Goal: Task Accomplishment & Management: Manage account settings

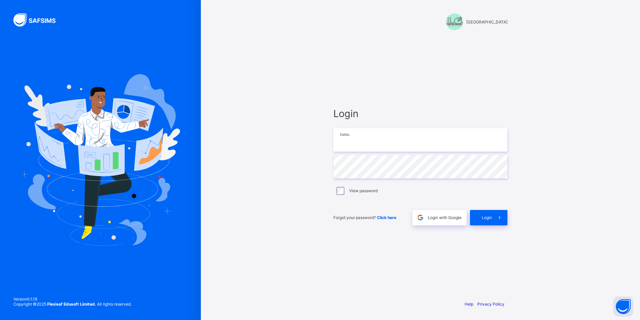
click at [378, 143] on input "email" at bounding box center [421, 139] width 174 height 23
type input "**********"
click at [493, 219] on span at bounding box center [499, 217] width 15 height 15
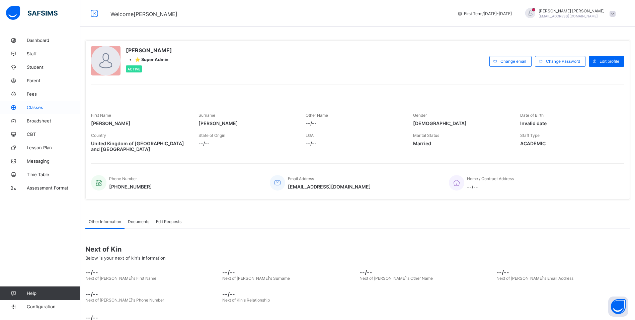
click at [41, 106] on span "Classes" at bounding box center [54, 107] width 54 height 5
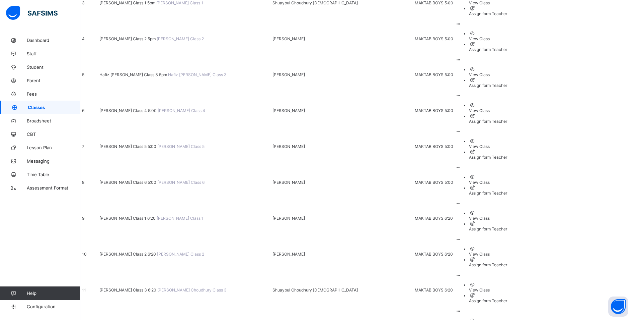
scroll to position [201, 0]
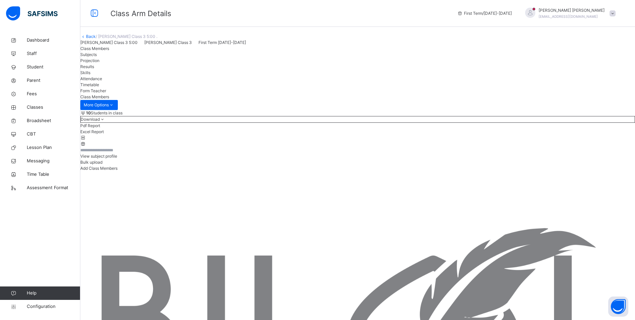
click at [102, 81] on span "Attendance" at bounding box center [91, 78] width 22 height 5
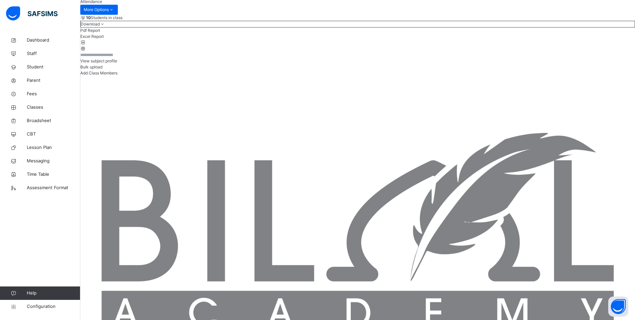
scroll to position [100, 0]
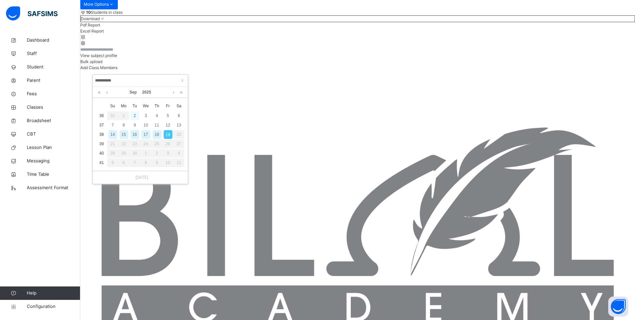
click at [133, 115] on div "2" at bounding box center [135, 115] width 9 height 9
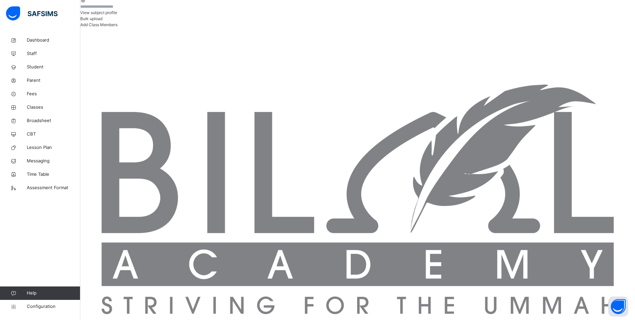
scroll to position [144, 0]
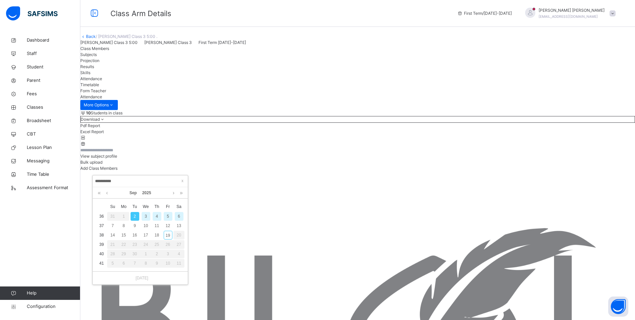
click at [146, 217] on div "3" at bounding box center [146, 216] width 9 height 9
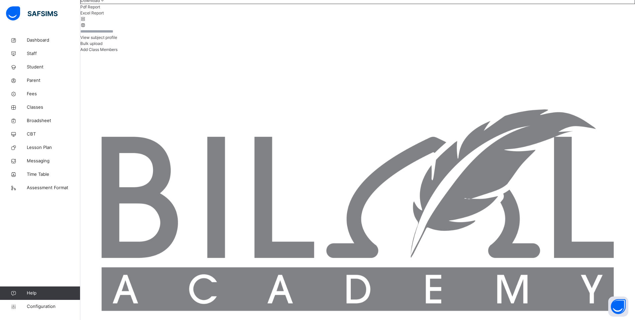
scroll to position [134, 0]
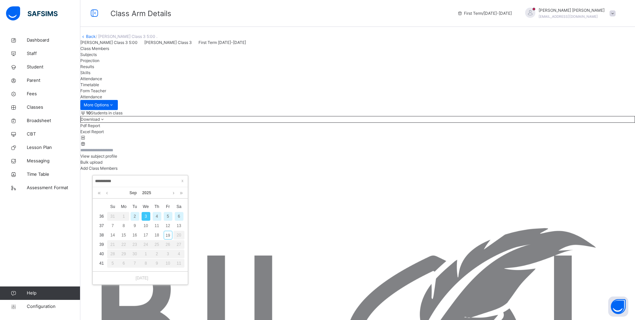
click at [156, 216] on div "4" at bounding box center [157, 216] width 9 height 9
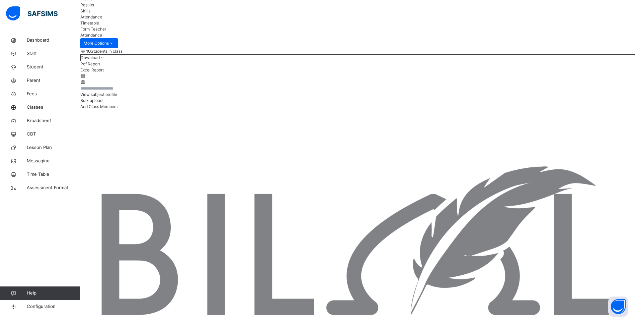
scroll to position [67, 0]
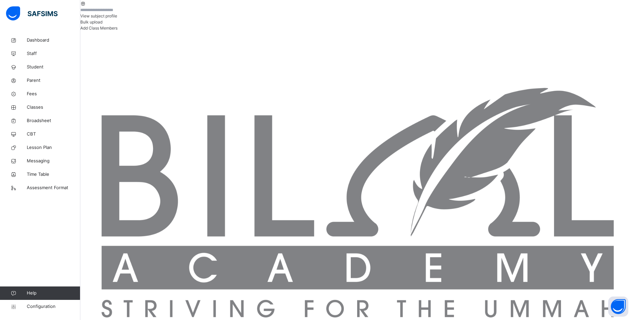
scroll to position [144, 0]
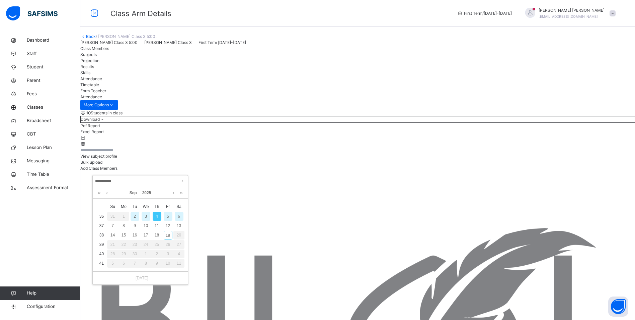
click at [167, 214] on div "5" at bounding box center [168, 216] width 9 height 9
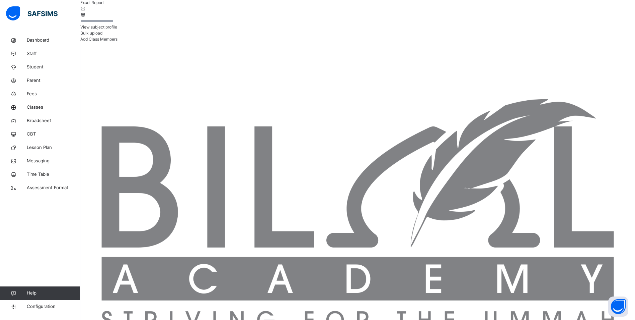
scroll to position [134, 0]
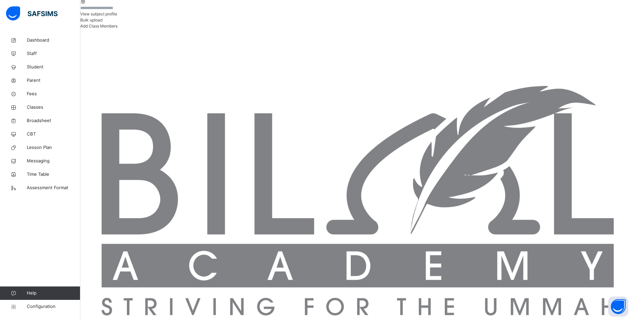
scroll to position [144, 0]
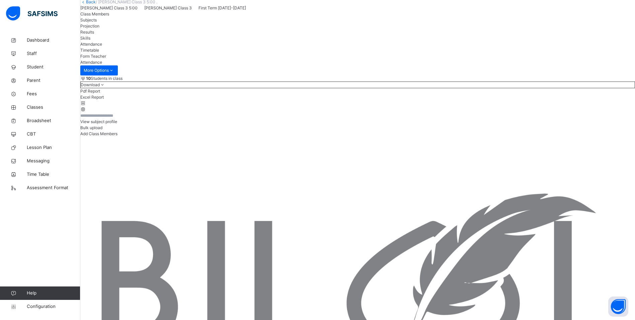
scroll to position [67, 0]
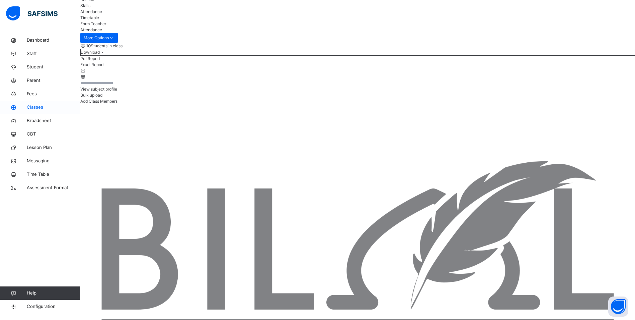
click at [37, 107] on span "Classes" at bounding box center [54, 107] width 54 height 7
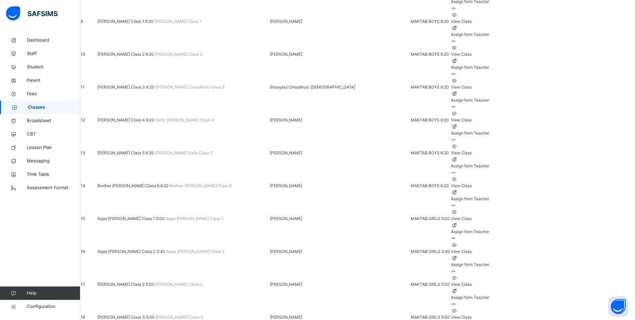
scroll to position [368, 0]
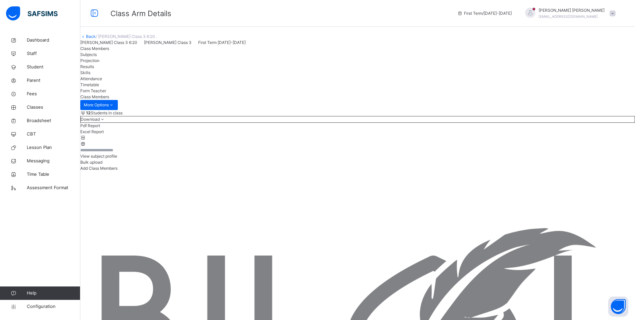
click at [102, 81] on span "Attendance" at bounding box center [91, 78] width 22 height 5
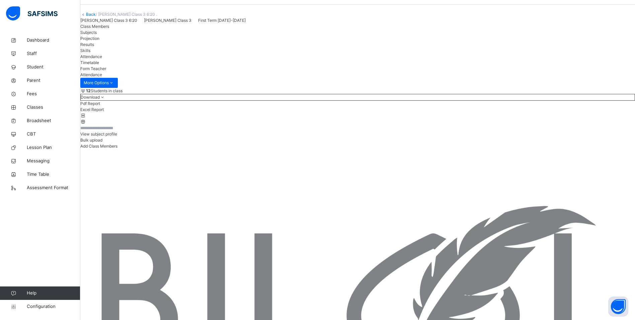
scroll to position [33, 0]
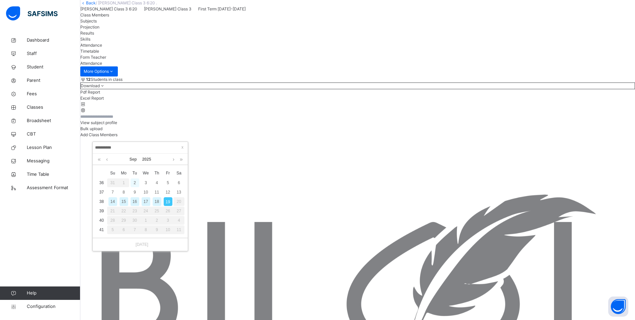
click at [133, 183] on div "2" at bounding box center [135, 182] width 9 height 9
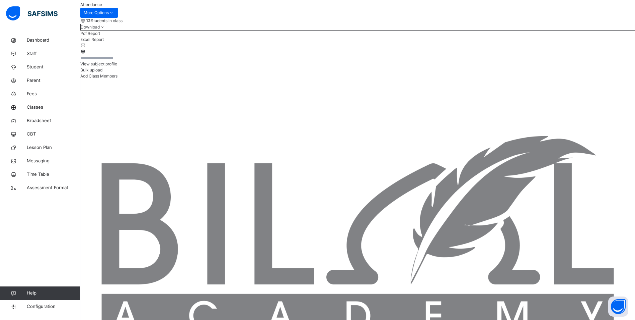
scroll to position [89, 0]
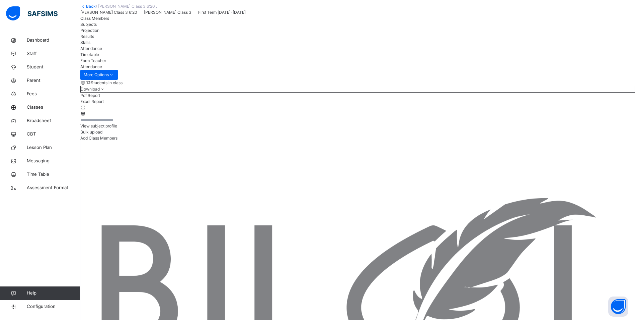
scroll to position [67, 0]
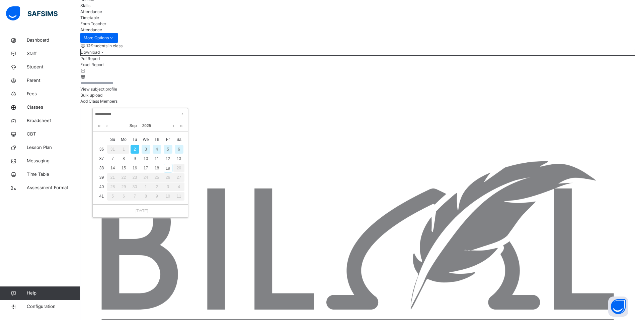
click at [145, 148] on div "3" at bounding box center [146, 149] width 9 height 9
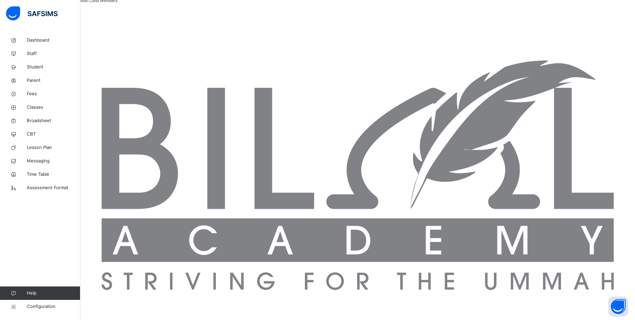
scroll to position [156, 0]
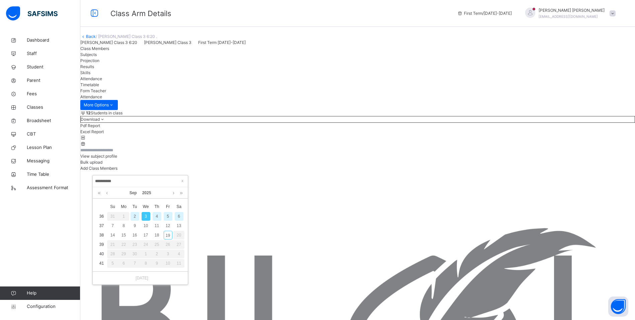
click at [156, 217] on div "4" at bounding box center [157, 216] width 9 height 9
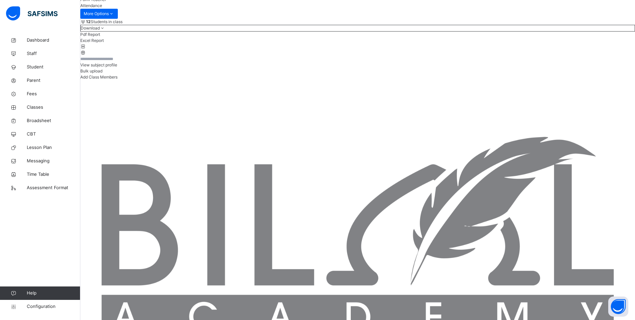
scroll to position [89, 0]
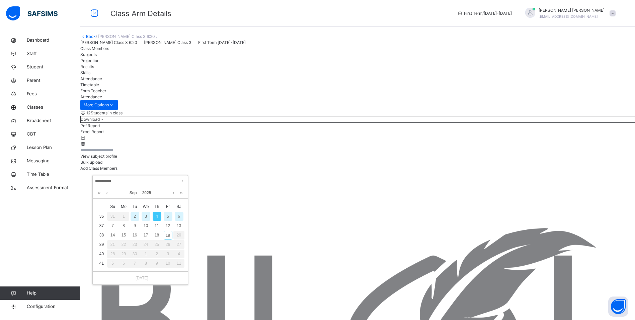
click at [170, 216] on div "5" at bounding box center [168, 216] width 9 height 9
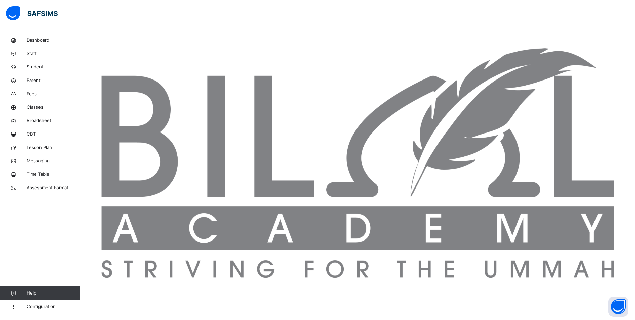
scroll to position [189, 0]
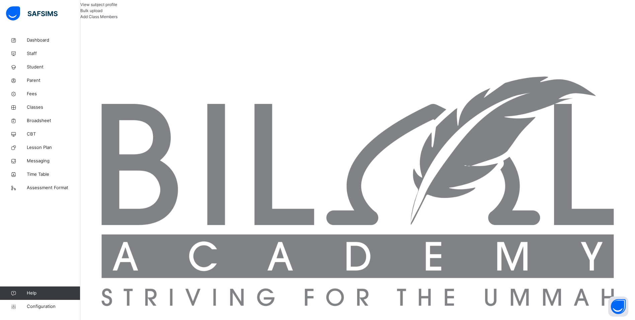
scroll to position [122, 0]
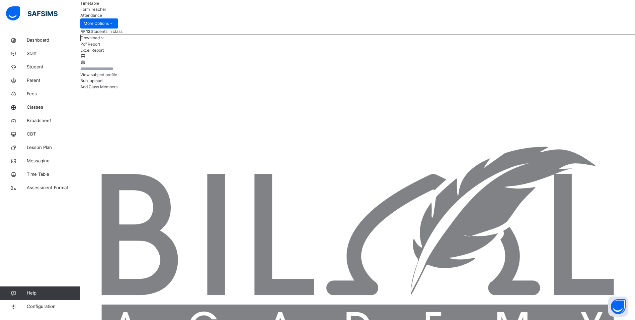
scroll to position [100, 0]
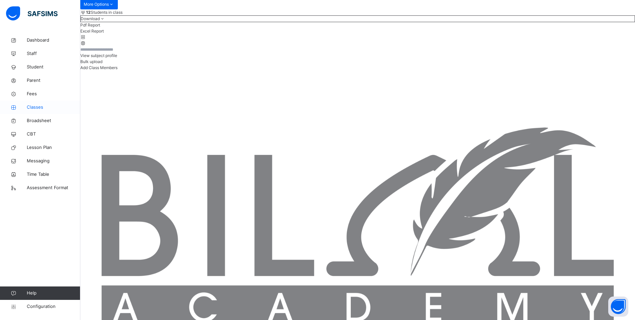
drag, startPoint x: 34, startPoint y: 104, endPoint x: 38, endPoint y: 104, distance: 4.4
click at [34, 104] on span "Classes" at bounding box center [54, 107] width 54 height 7
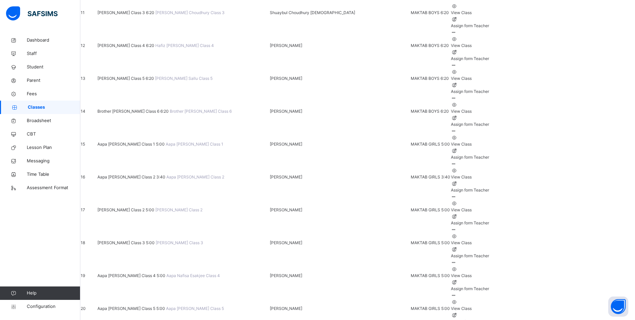
scroll to position [435, 0]
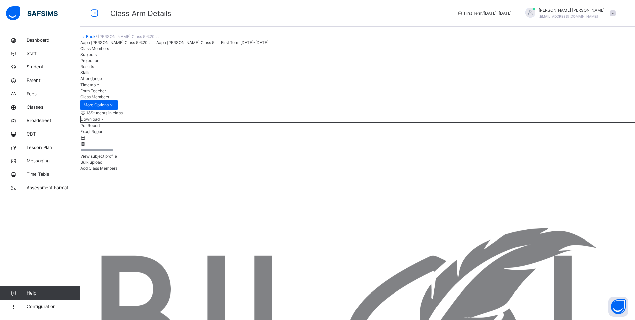
click at [102, 81] on span "Attendance" at bounding box center [91, 78] width 22 height 5
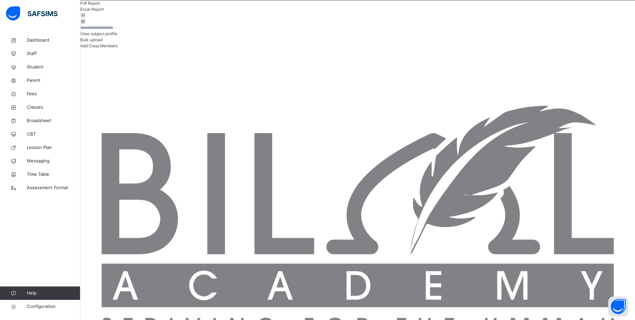
scroll to position [134, 0]
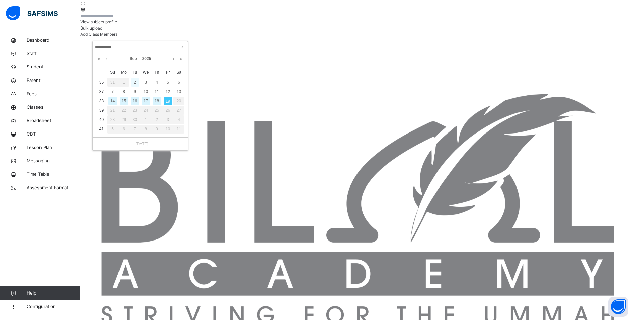
click at [137, 82] on div "2" at bounding box center [135, 82] width 9 height 9
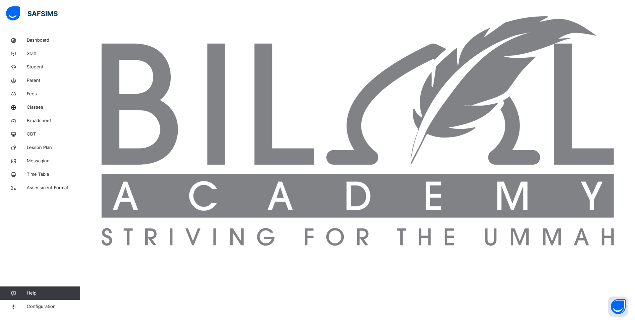
scroll to position [270, 0]
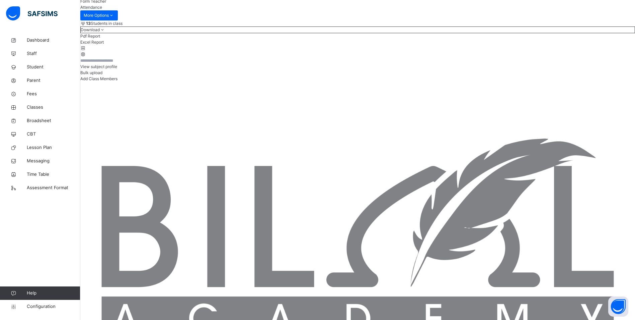
scroll to position [78, 0]
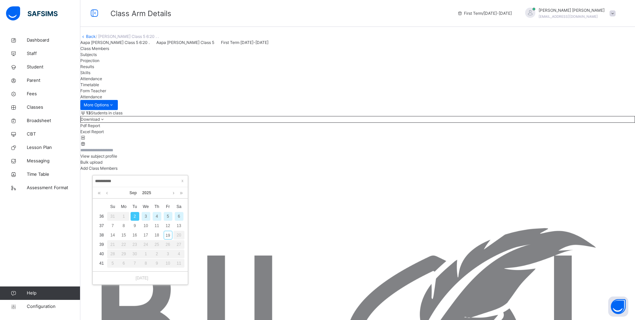
click at [149, 218] on div "3" at bounding box center [146, 216] width 9 height 9
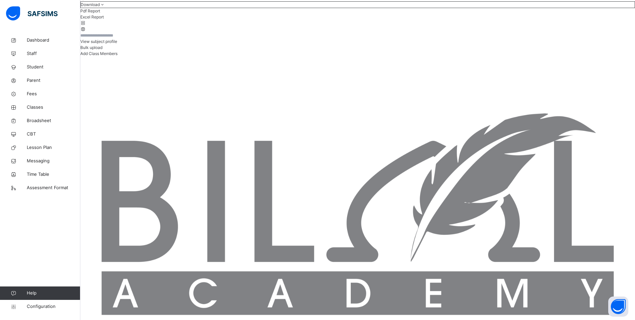
scroll to position [111, 0]
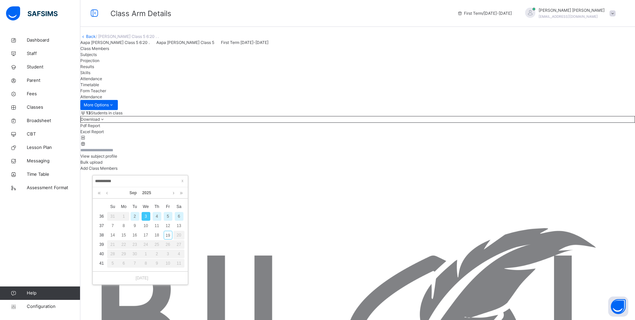
click at [135, 216] on div "2" at bounding box center [135, 216] width 9 height 9
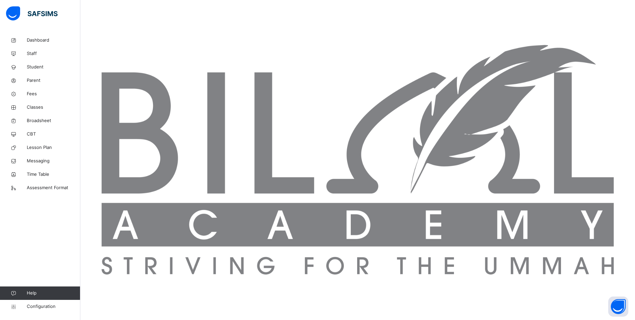
scroll to position [145, 0]
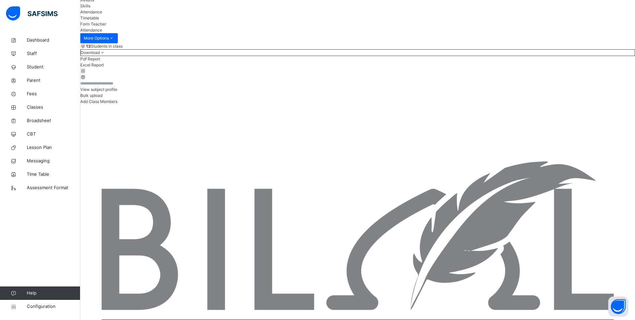
scroll to position [67, 0]
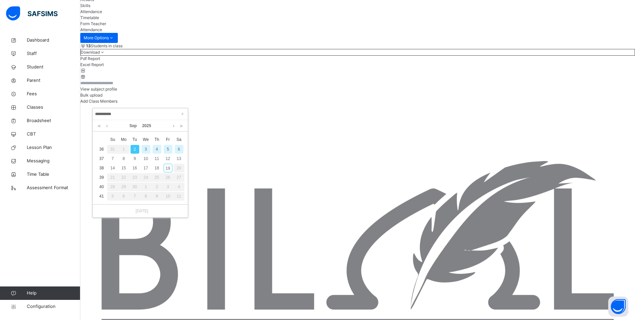
click at [155, 150] on div "4" at bounding box center [157, 149] width 9 height 9
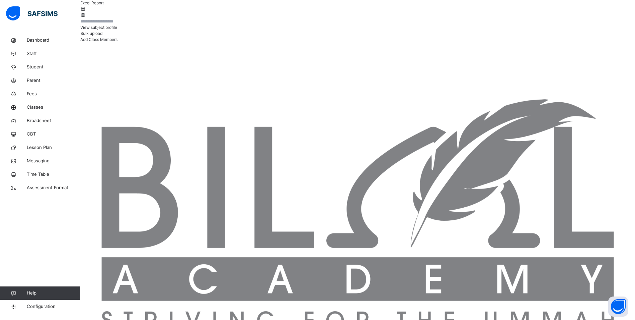
scroll to position [100, 0]
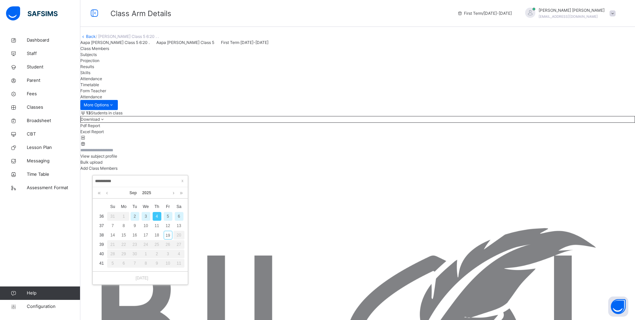
click at [170, 216] on div "5" at bounding box center [168, 216] width 9 height 9
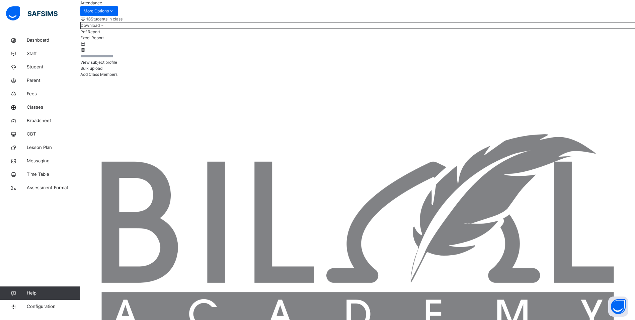
scroll to position [100, 0]
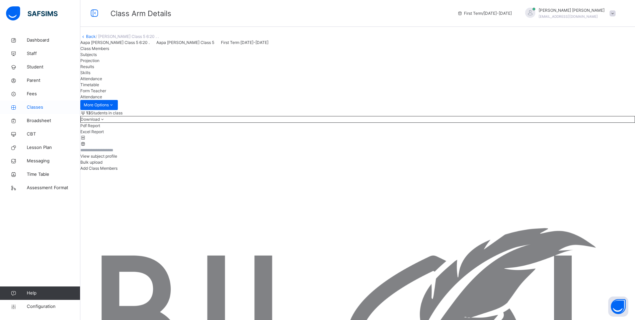
click at [25, 106] on icon at bounding box center [13, 107] width 27 height 5
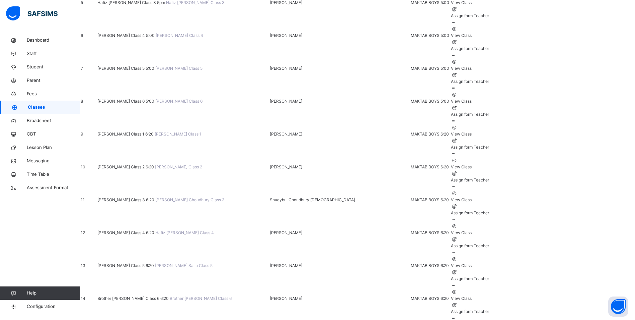
scroll to position [268, 0]
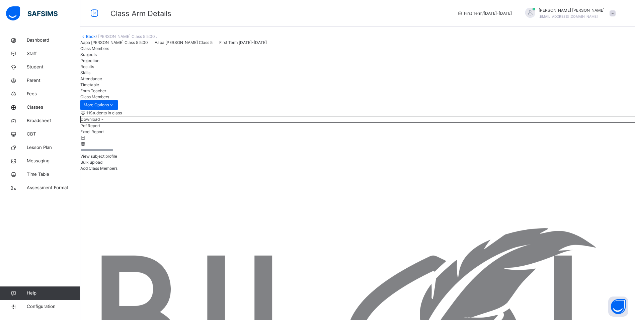
click at [102, 81] on span "Attendance" at bounding box center [91, 78] width 22 height 5
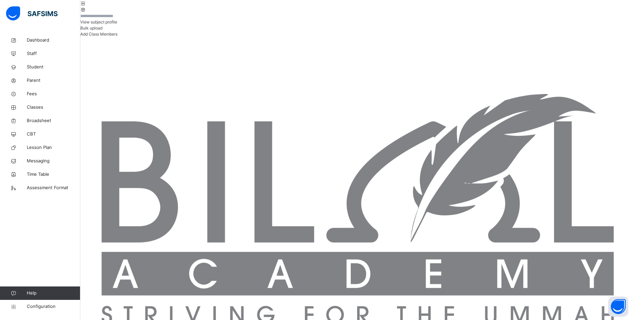
scroll to position [167, 0]
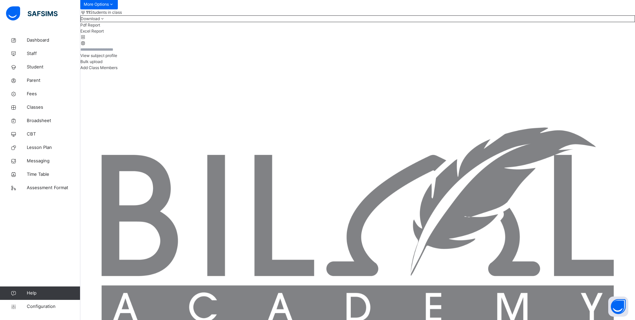
scroll to position [100, 0]
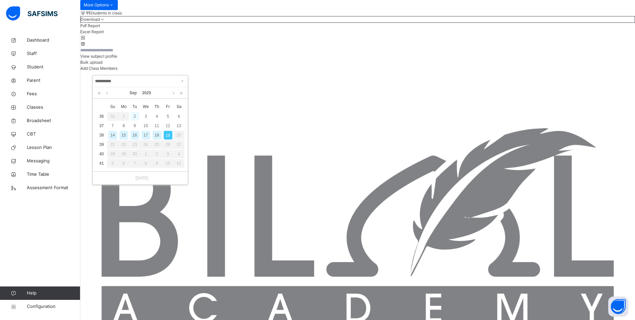
click at [135, 115] on div "2" at bounding box center [135, 116] width 9 height 9
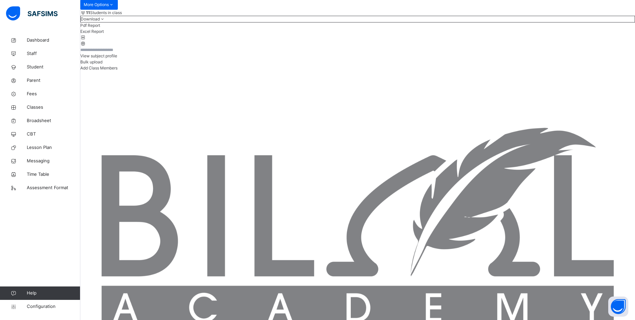
scroll to position [100, 0]
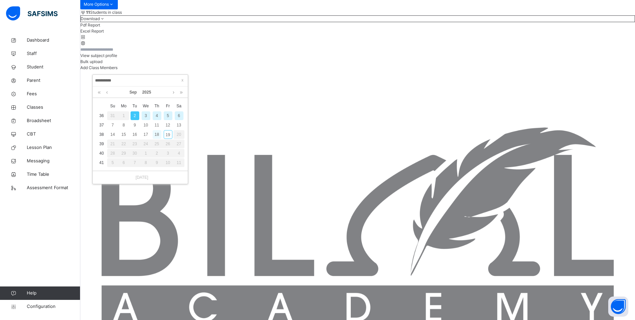
click at [158, 133] on div "18" at bounding box center [157, 134] width 9 height 9
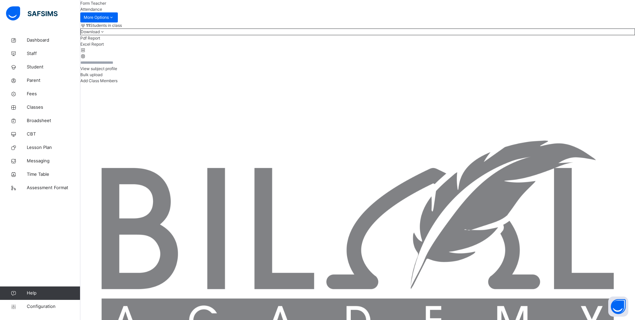
scroll to position [66, 0]
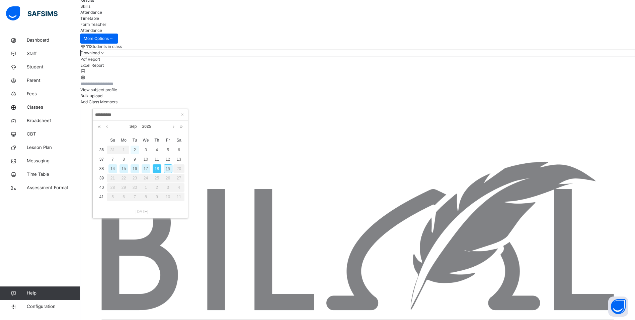
click at [135, 149] on div "2" at bounding box center [135, 149] width 9 height 9
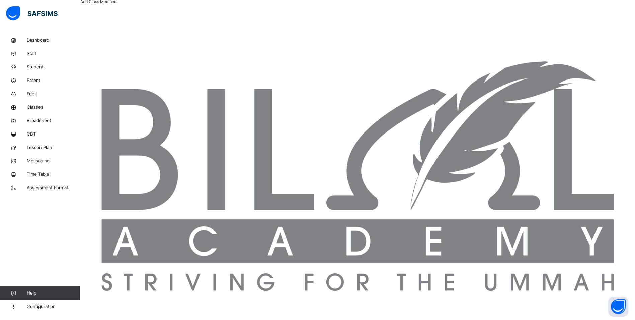
scroll to position [167, 0]
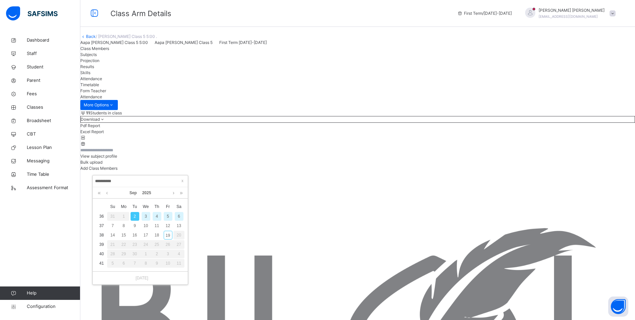
click at [145, 218] on div "3" at bounding box center [146, 216] width 9 height 9
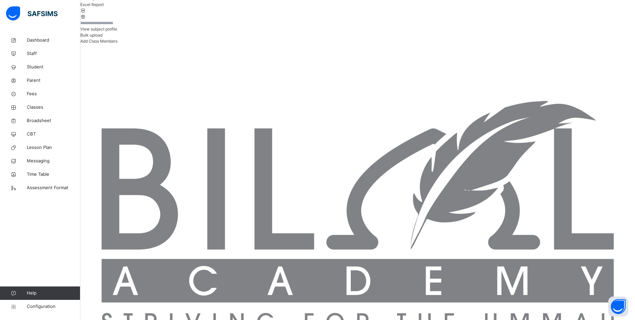
scroll to position [167, 0]
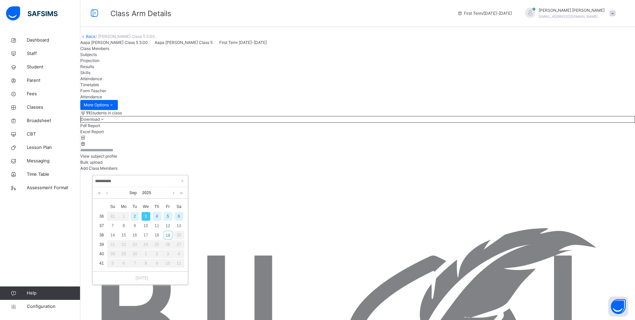
click at [159, 216] on div "4" at bounding box center [157, 216] width 9 height 9
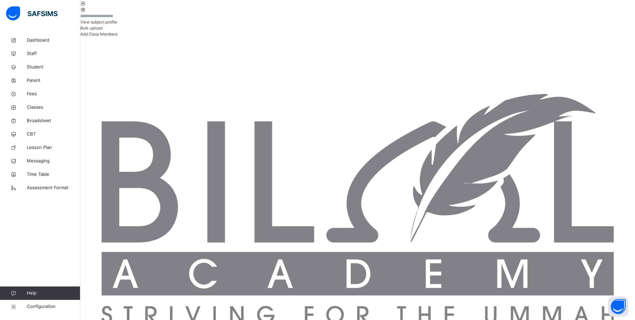
scroll to position [167, 0]
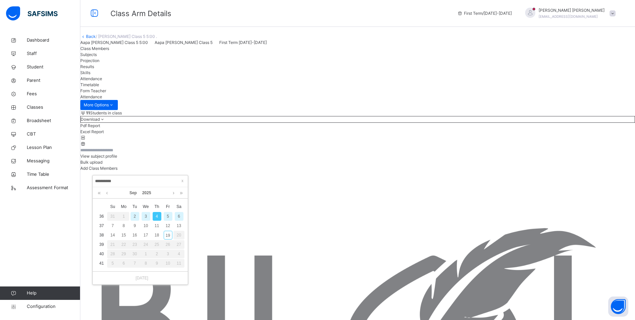
click at [167, 216] on div "5" at bounding box center [168, 216] width 9 height 9
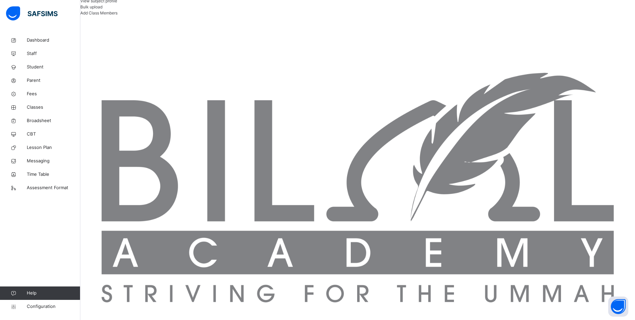
scroll to position [167, 0]
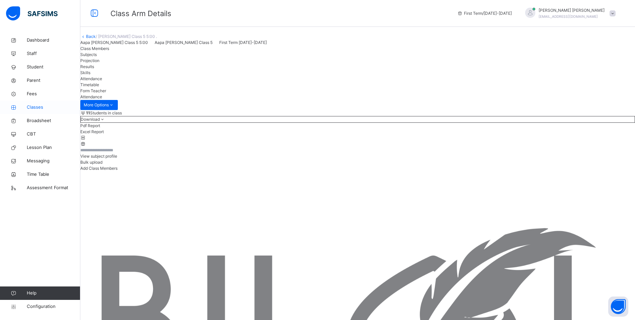
click at [37, 103] on link "Classes" at bounding box center [40, 106] width 80 height 13
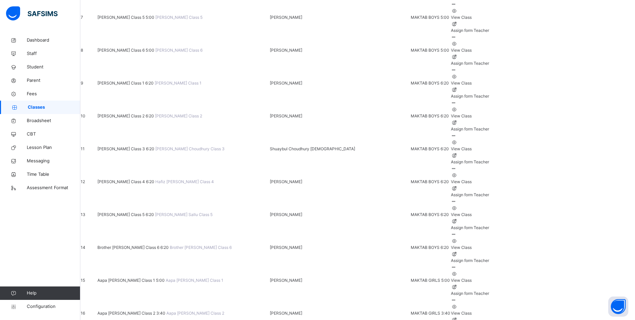
scroll to position [301, 0]
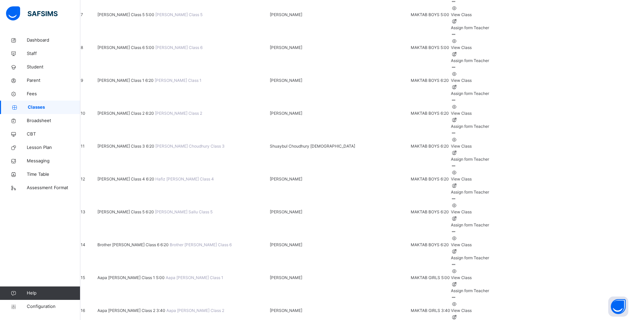
click at [155, 275] on span "Aapa [PERSON_NAME] Class 1 5:00" at bounding box center [131, 277] width 68 height 5
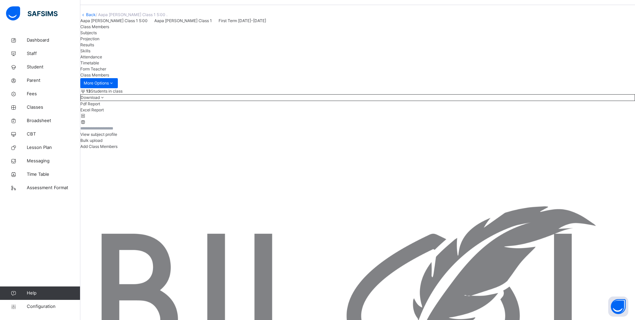
scroll to position [33, 0]
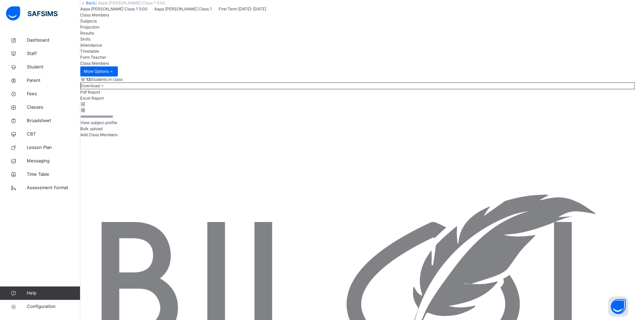
click at [102, 48] on span "Attendance" at bounding box center [91, 45] width 22 height 5
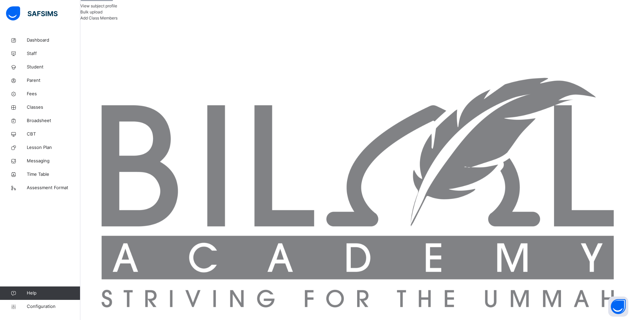
scroll to position [167, 0]
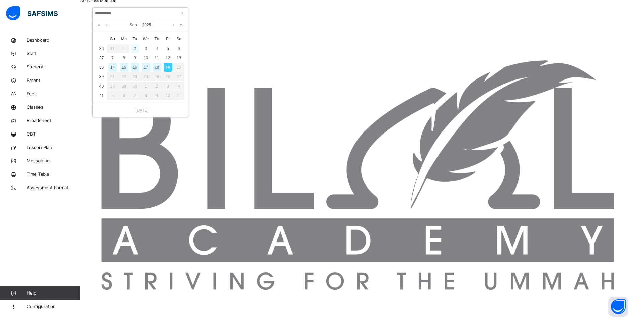
click at [135, 47] on div "2" at bounding box center [135, 48] width 9 height 9
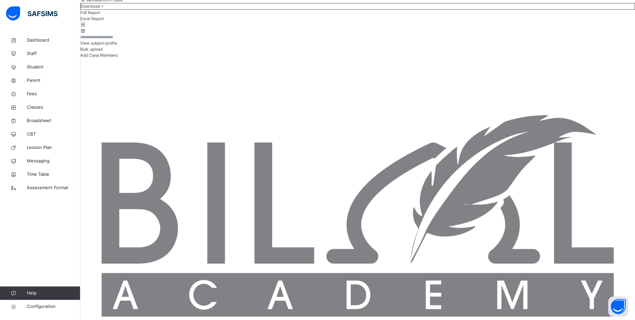
scroll to position [111, 0]
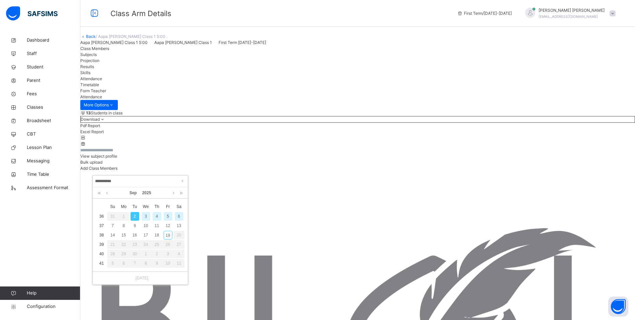
click at [145, 216] on div "3" at bounding box center [146, 216] width 9 height 9
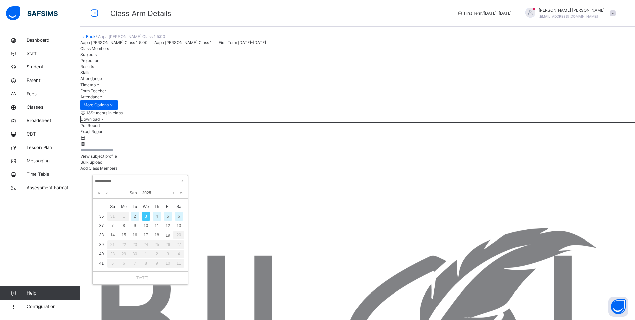
click at [156, 218] on div "4" at bounding box center [157, 216] width 9 height 9
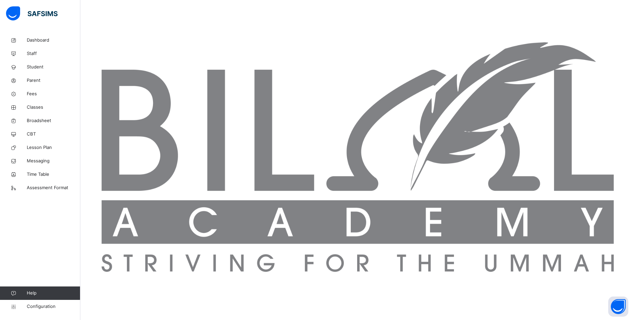
scroll to position [111, 0]
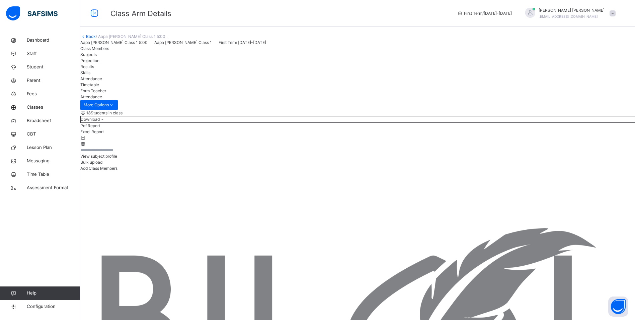
click at [136, 178] on input "**********" at bounding box center [140, 180] width 91 height 7
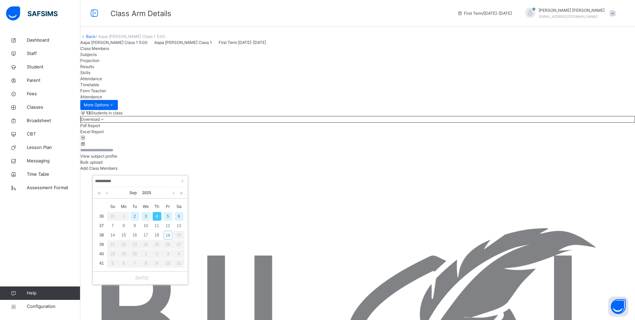
click at [169, 218] on div "5" at bounding box center [168, 216] width 9 height 9
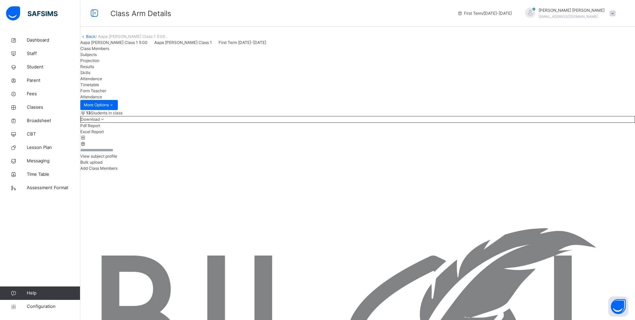
click at [35, 107] on span "Classes" at bounding box center [54, 107] width 54 height 7
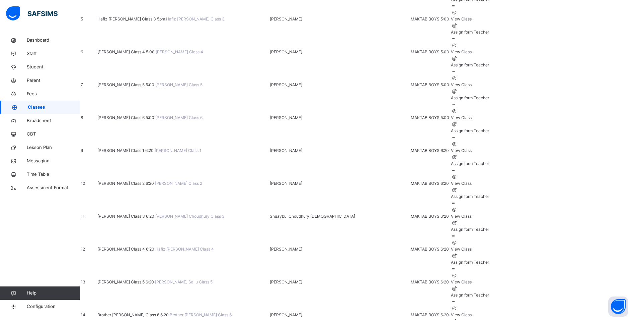
scroll to position [234, 0]
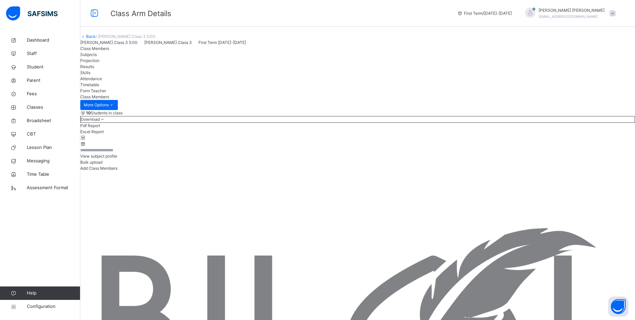
click at [102, 81] on span "Attendance" at bounding box center [91, 78] width 22 height 5
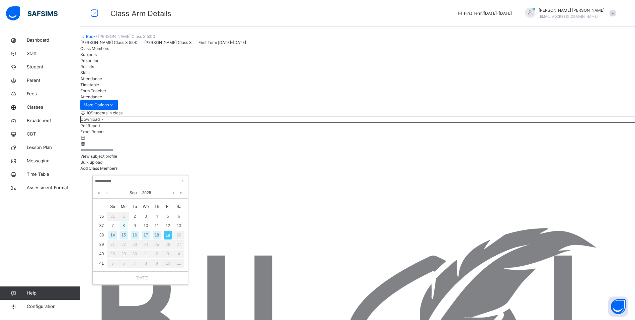
click at [125, 225] on div "8" at bounding box center [124, 225] width 9 height 9
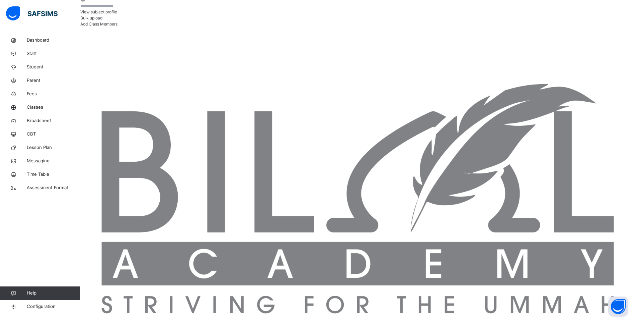
scroll to position [144, 0]
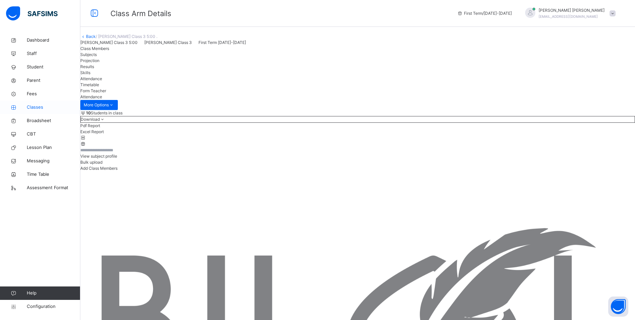
click at [38, 106] on span "Classes" at bounding box center [54, 107] width 54 height 7
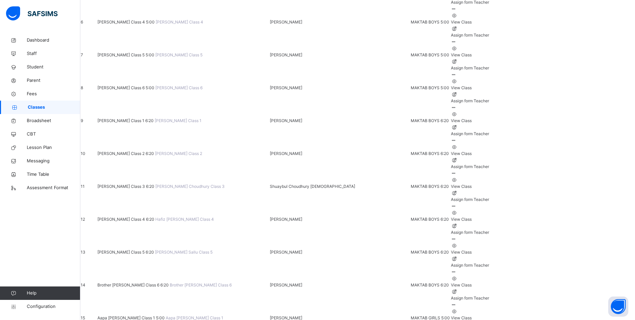
scroll to position [268, 0]
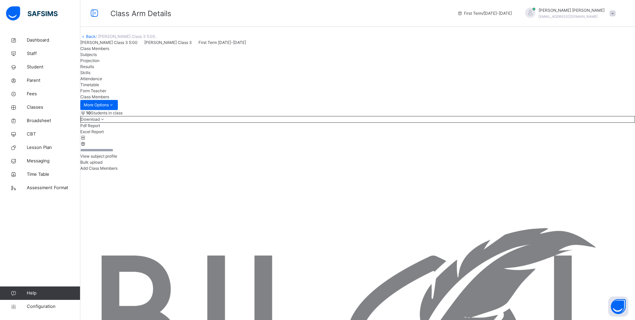
click at [102, 81] on span "Attendance" at bounding box center [91, 78] width 22 height 5
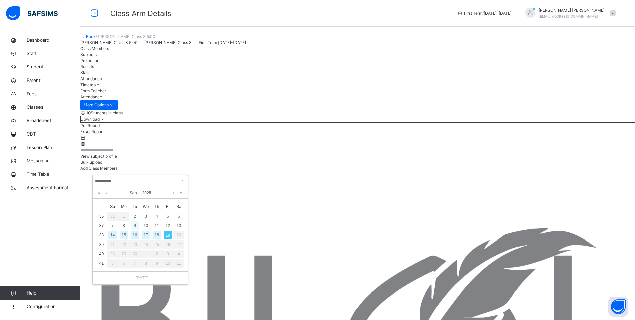
click at [135, 224] on div "9" at bounding box center [135, 225] width 9 height 9
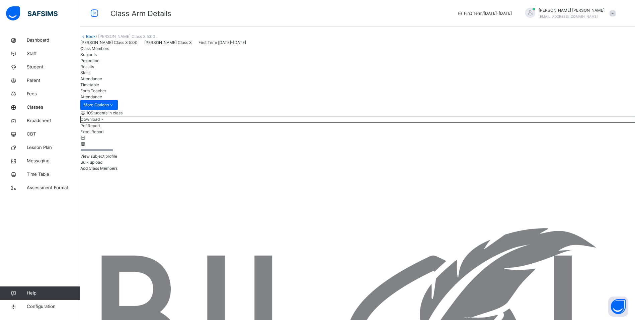
scroll to position [63, 0]
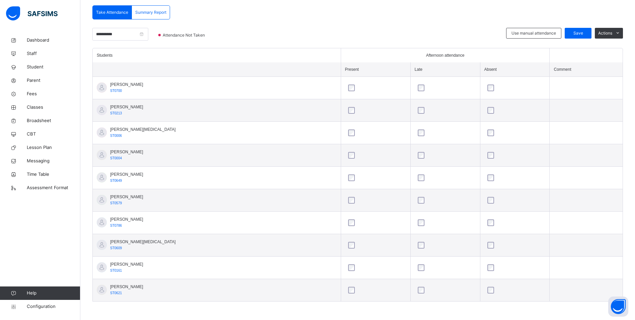
scroll to position [144, 0]
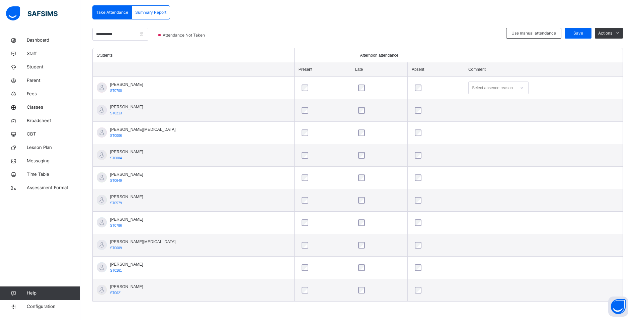
click at [520, 89] on icon at bounding box center [522, 87] width 4 height 7
click at [475, 180] on div "Personal reasons" at bounding box center [499, 182] width 60 height 11
click at [584, 32] on span "Save" at bounding box center [578, 33] width 17 height 6
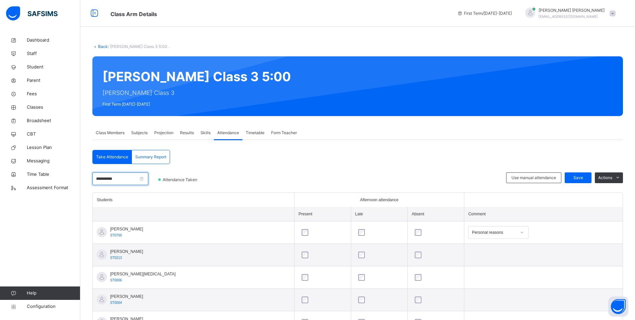
click at [140, 175] on input "**********" at bounding box center [120, 178] width 56 height 13
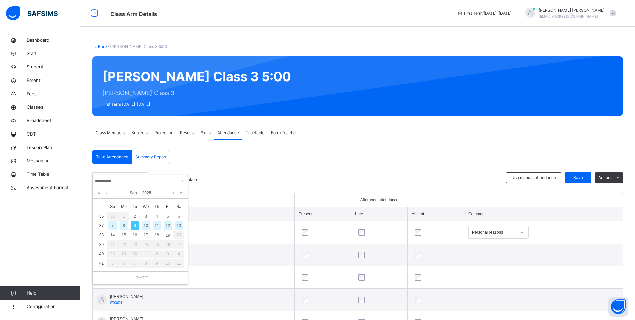
click at [146, 225] on div "10" at bounding box center [146, 225] width 9 height 9
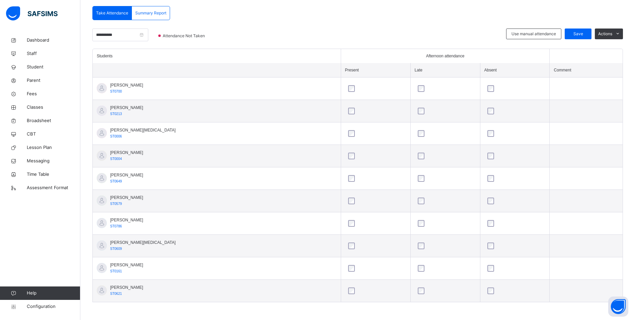
scroll to position [144, 0]
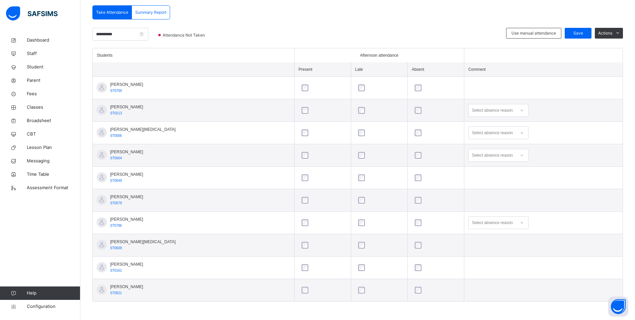
click at [414, 267] on div at bounding box center [436, 267] width 45 height 7
click at [576, 29] on div "Save" at bounding box center [578, 33] width 27 height 11
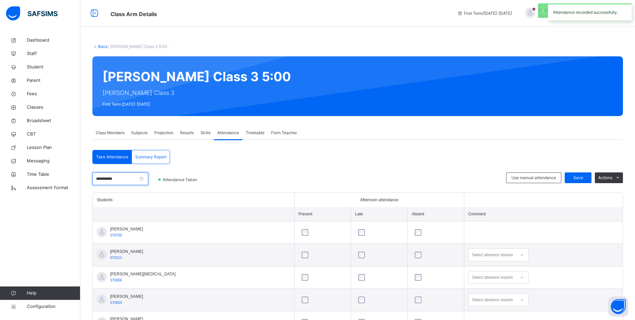
click at [126, 180] on input "**********" at bounding box center [120, 178] width 56 height 13
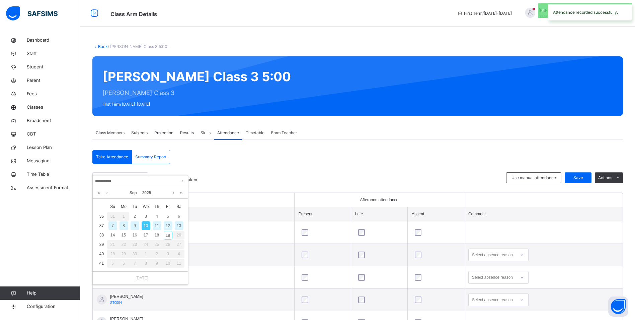
click at [158, 226] on div "11" at bounding box center [157, 225] width 9 height 9
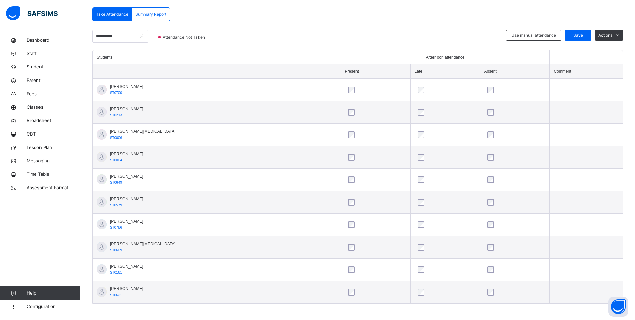
scroll to position [144, 0]
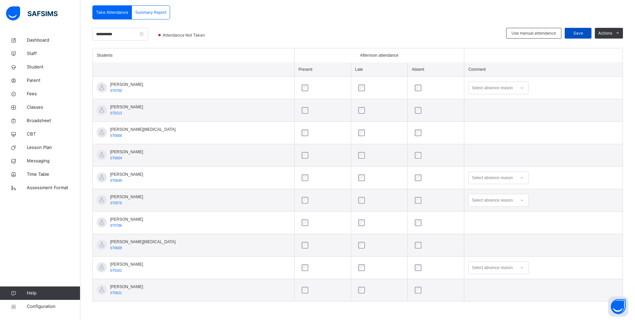
click at [579, 34] on span "Save" at bounding box center [578, 33] width 17 height 6
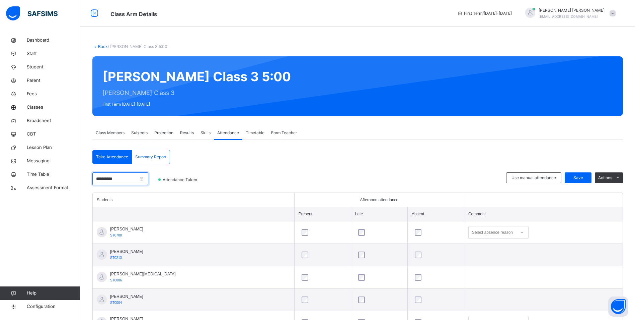
click at [128, 179] on input "**********" at bounding box center [120, 178] width 56 height 13
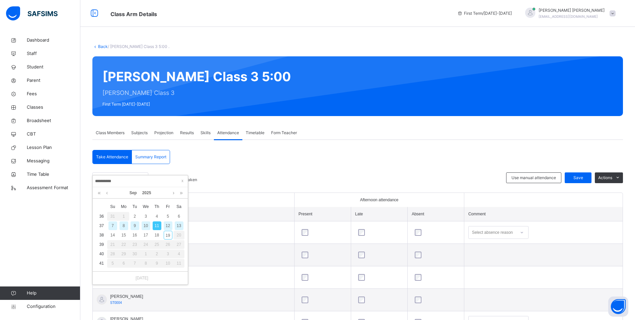
click at [170, 225] on div "12" at bounding box center [168, 225] width 9 height 9
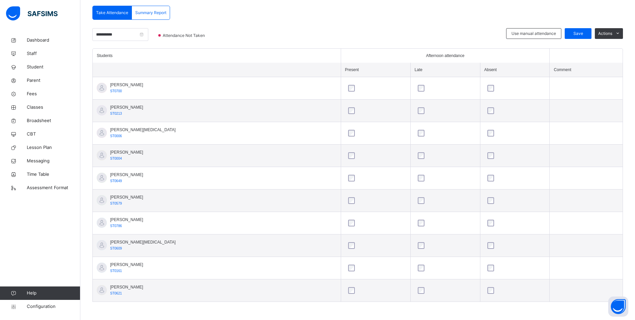
scroll to position [144, 0]
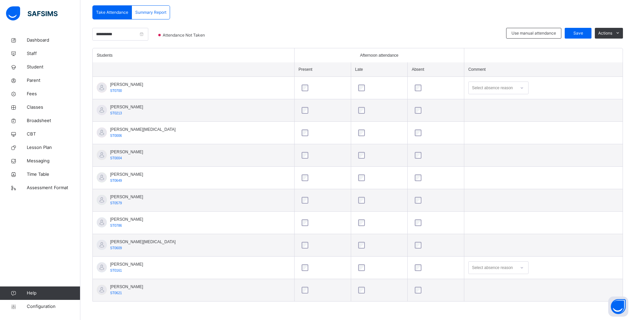
click at [520, 87] on icon at bounding box center [522, 87] width 4 height 7
click at [471, 181] on div "Personal reasons" at bounding box center [499, 182] width 60 height 11
click at [587, 34] on span "Save" at bounding box center [578, 33] width 17 height 6
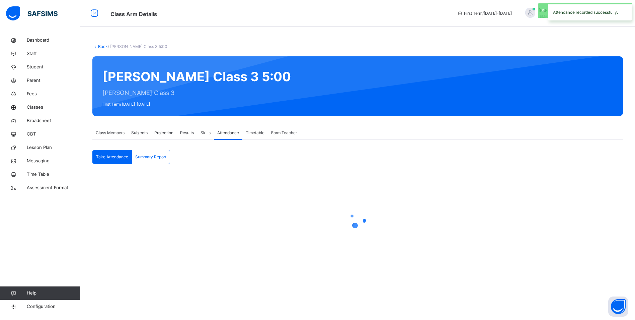
scroll to position [0, 0]
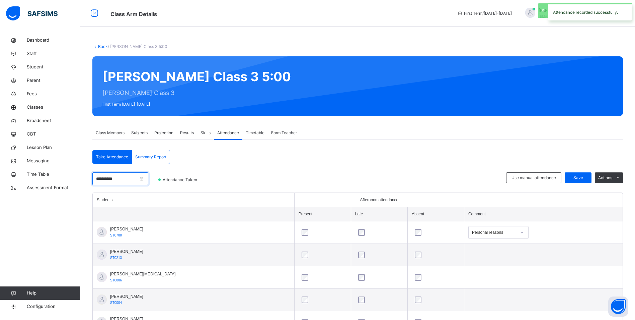
click at [127, 180] on input "**********" at bounding box center [120, 178] width 56 height 13
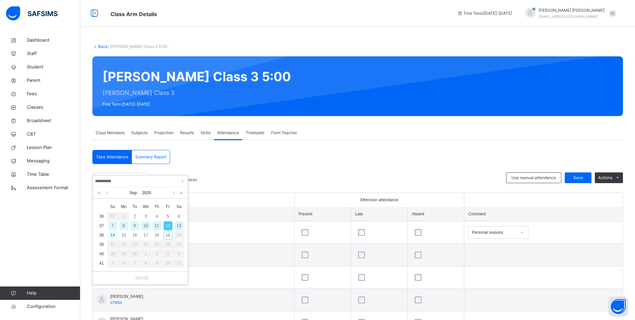
click at [116, 235] on div "14" at bounding box center [113, 234] width 9 height 9
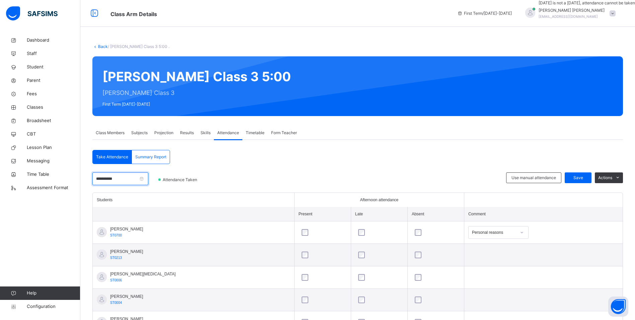
click at [128, 178] on input "**********" at bounding box center [120, 178] width 56 height 13
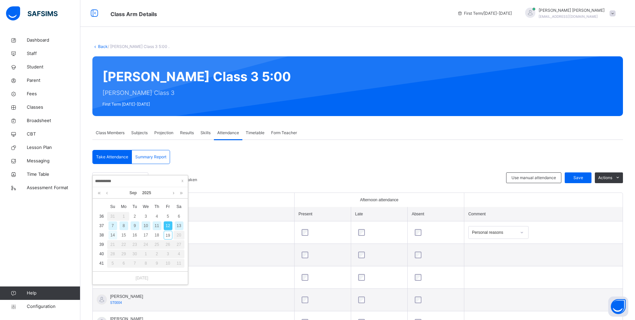
click at [113, 235] on div "14" at bounding box center [113, 234] width 9 height 9
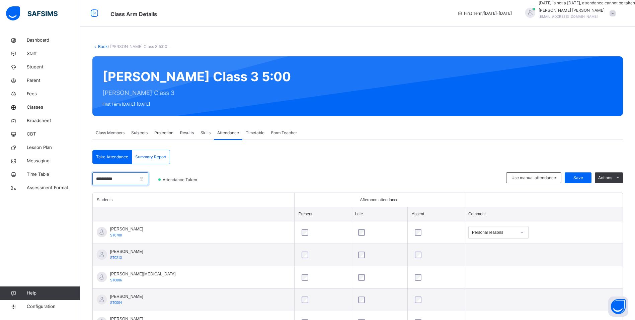
click at [128, 177] on input "**********" at bounding box center [120, 178] width 56 height 13
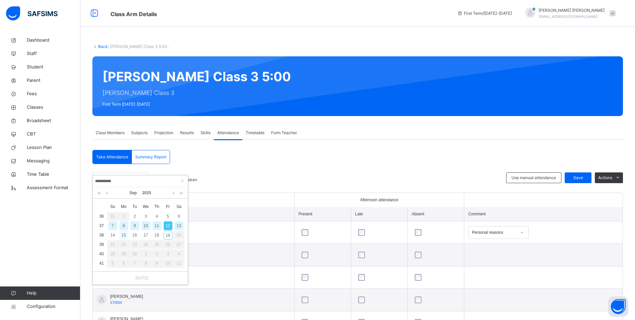
click at [123, 233] on div "15" at bounding box center [124, 234] width 9 height 9
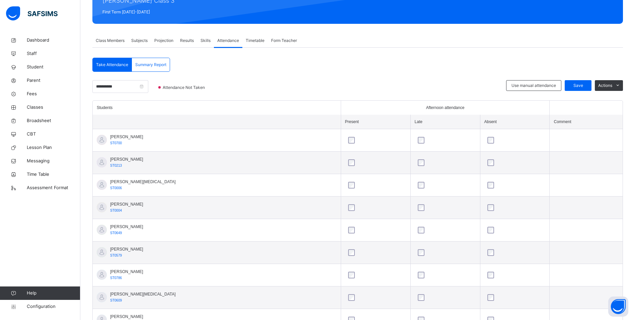
scroll to position [100, 0]
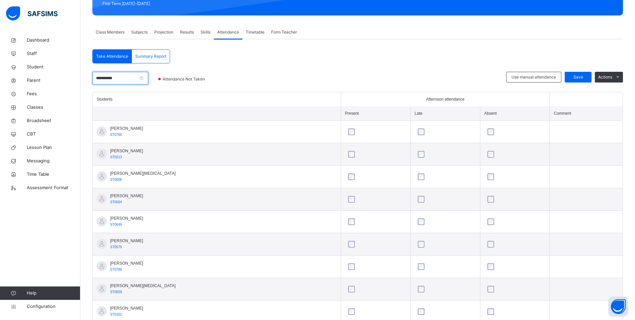
click at [128, 79] on input "**********" at bounding box center [120, 78] width 56 height 13
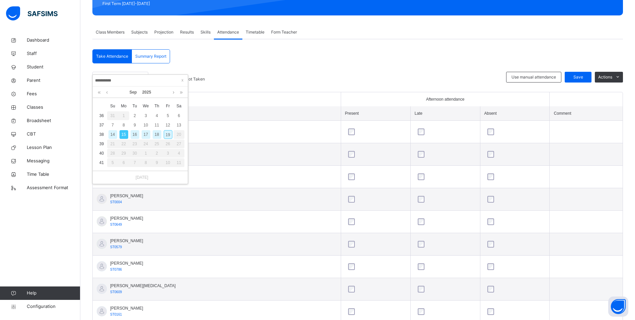
click at [136, 133] on div "16" at bounding box center [135, 134] width 9 height 9
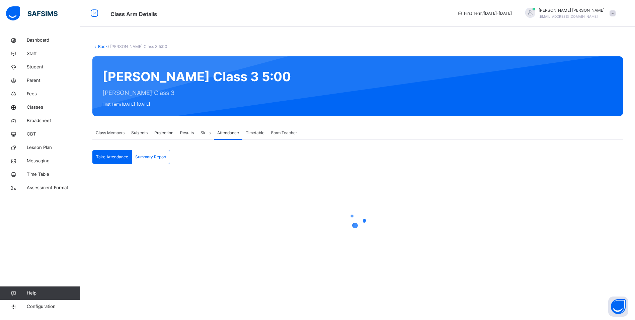
scroll to position [0, 0]
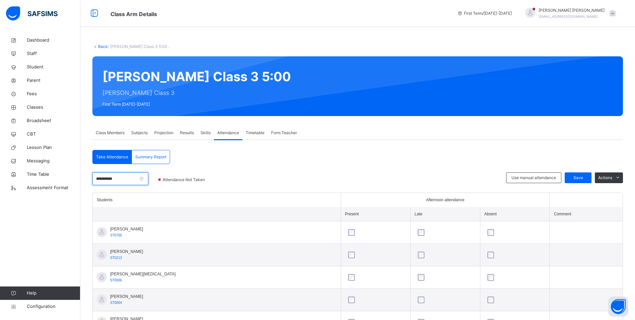
click at [130, 179] on input "**********" at bounding box center [120, 178] width 56 height 13
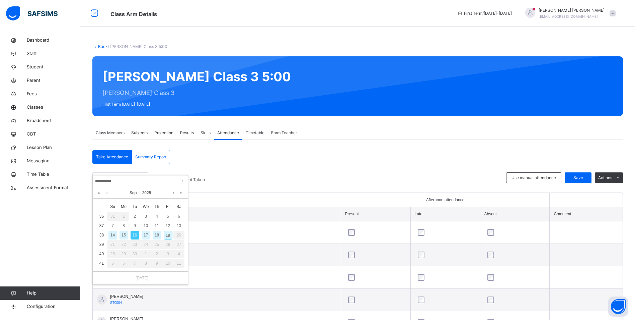
click at [145, 234] on div "17" at bounding box center [146, 234] width 9 height 9
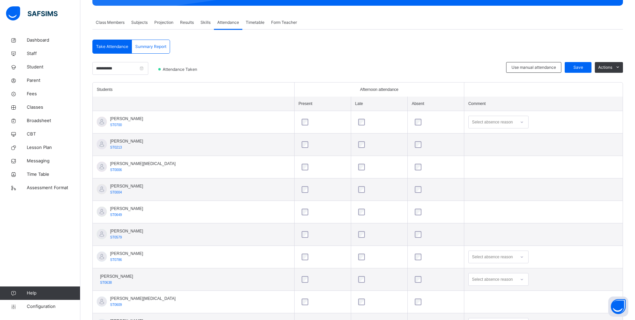
scroll to position [100, 0]
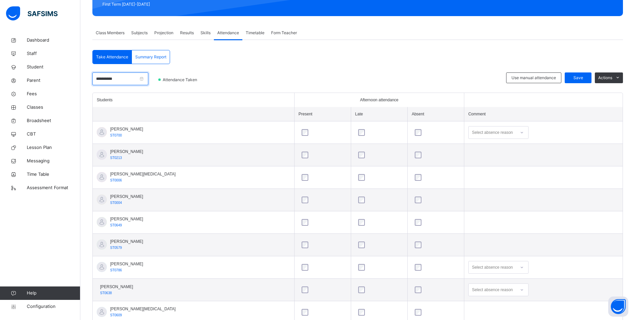
click at [137, 77] on input "**********" at bounding box center [120, 78] width 56 height 13
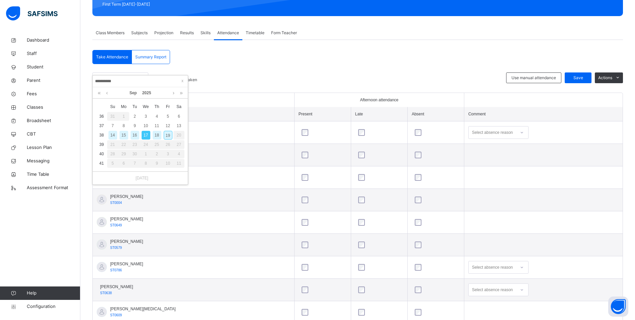
click at [158, 135] on div "18" at bounding box center [157, 135] width 9 height 9
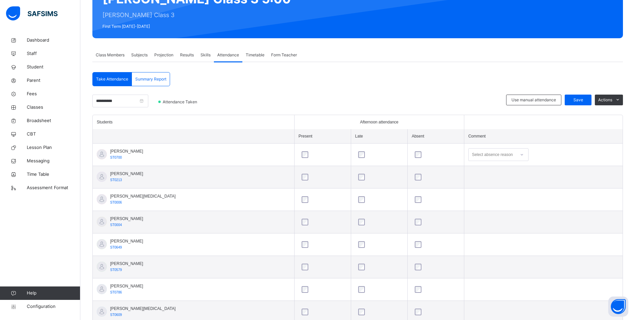
scroll to position [77, 0]
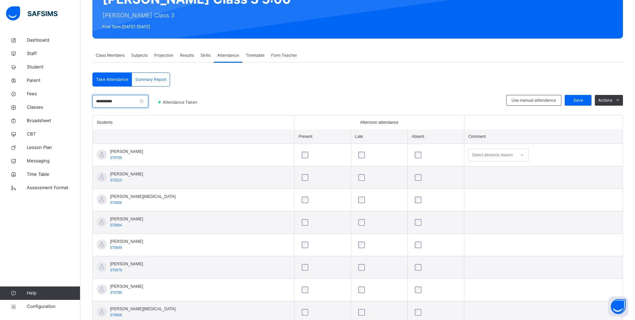
click at [127, 101] on input "**********" at bounding box center [120, 101] width 56 height 13
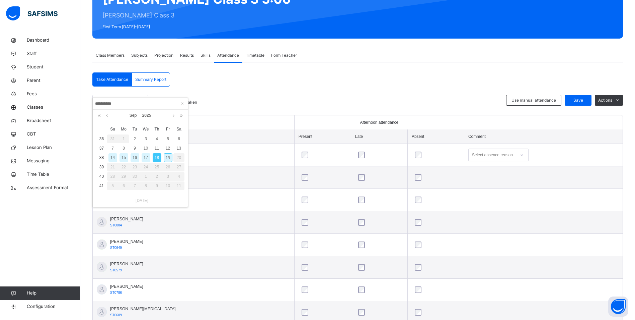
click at [170, 159] on div "19" at bounding box center [168, 157] width 9 height 9
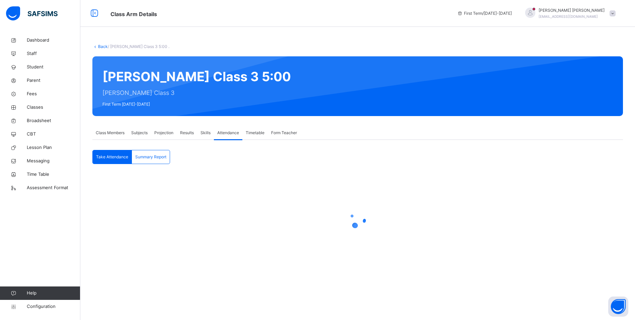
scroll to position [0, 0]
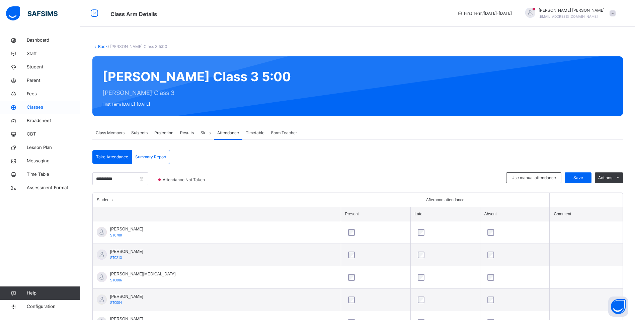
click at [40, 106] on span "Classes" at bounding box center [54, 107] width 54 height 7
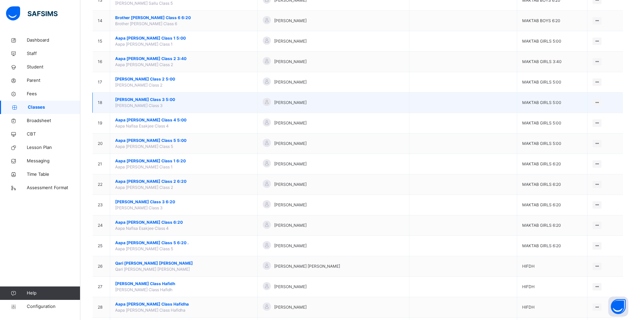
scroll to position [335, 0]
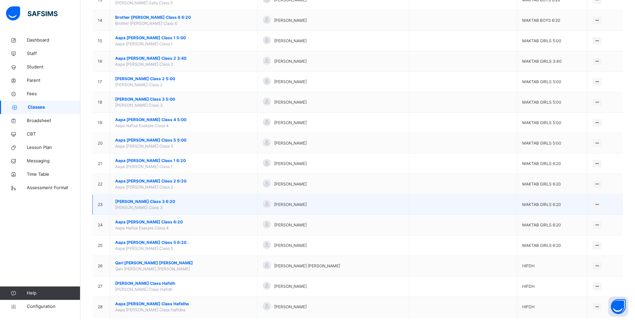
click at [158, 202] on span "[PERSON_NAME] Class 3 6:20" at bounding box center [183, 201] width 137 height 6
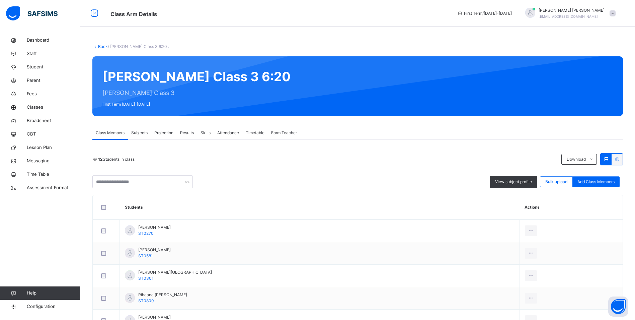
click at [231, 132] on span "Attendance" at bounding box center [228, 133] width 22 height 6
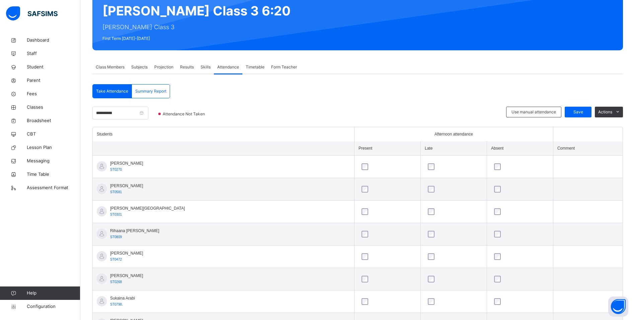
scroll to position [67, 0]
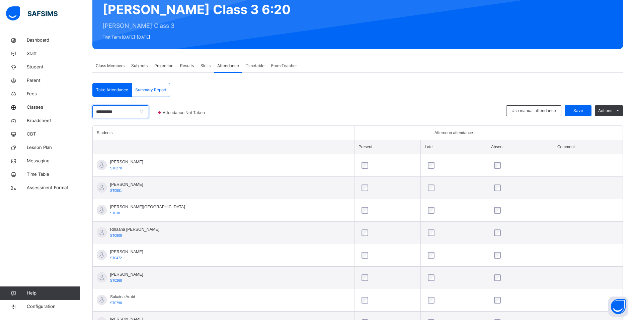
click at [129, 114] on input "**********" at bounding box center [120, 111] width 56 height 13
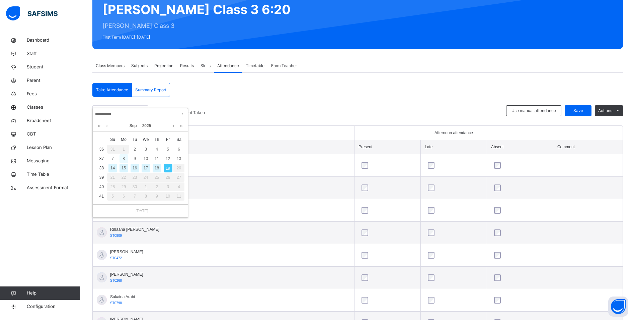
click at [123, 161] on div "8" at bounding box center [124, 158] width 9 height 9
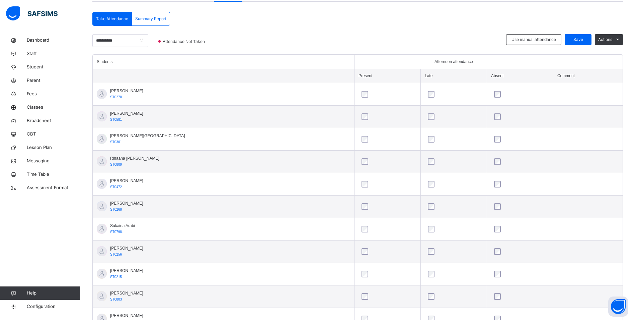
scroll to position [134, 0]
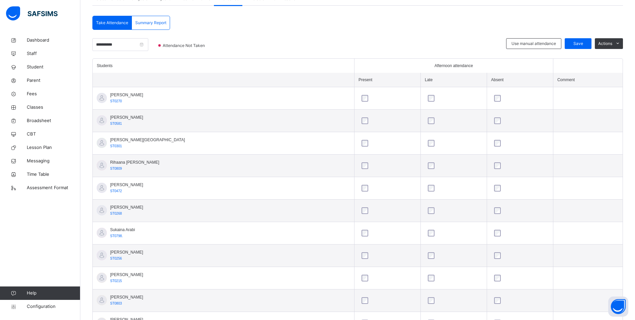
click at [585, 36] on div "**********" at bounding box center [357, 187] width 531 height 342
click at [585, 42] on span "Save" at bounding box center [578, 44] width 17 height 6
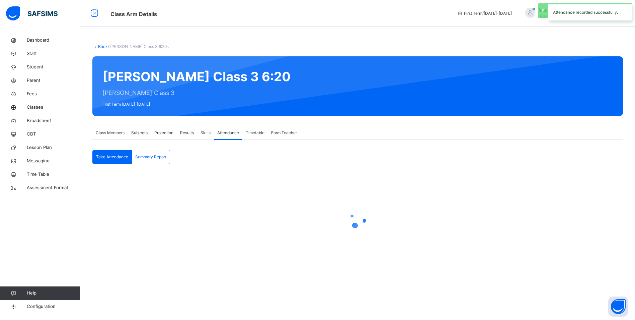
scroll to position [0, 0]
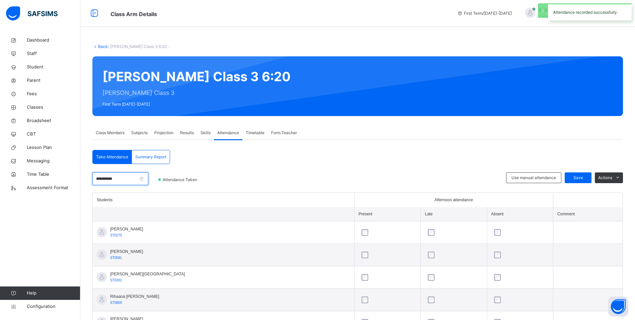
click at [134, 179] on input "**********" at bounding box center [120, 178] width 56 height 13
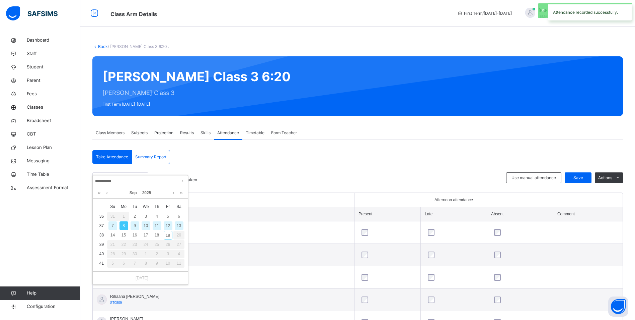
click at [135, 226] on div "9" at bounding box center [135, 225] width 9 height 9
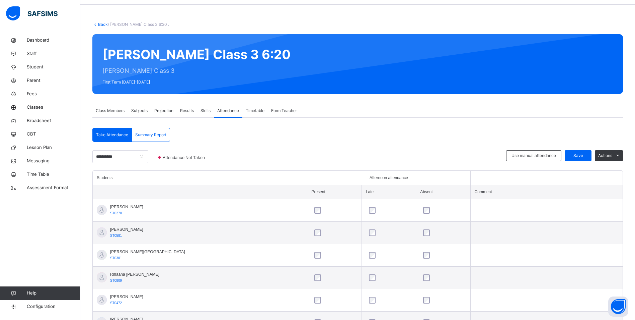
scroll to position [22, 0]
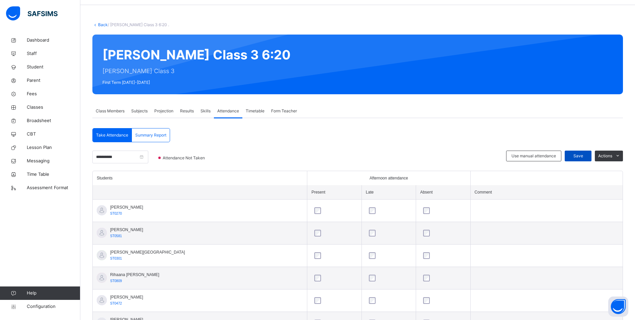
click at [576, 155] on span "Save" at bounding box center [578, 156] width 17 height 6
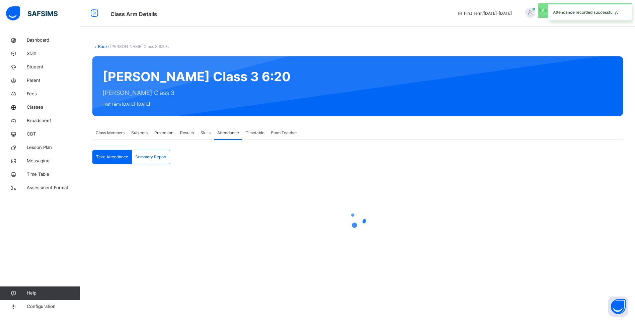
scroll to position [0, 0]
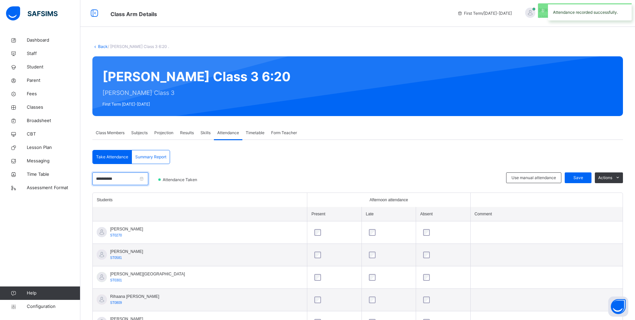
click at [127, 179] on input "**********" at bounding box center [120, 178] width 56 height 13
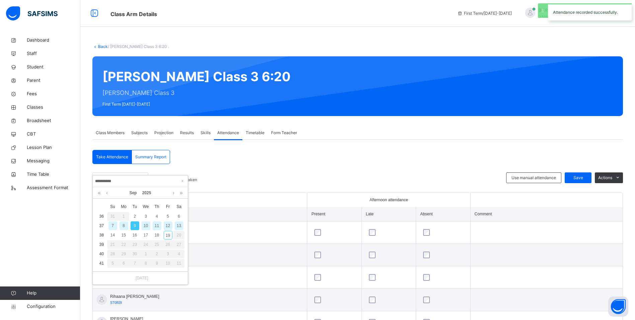
click at [146, 224] on div "10" at bounding box center [146, 225] width 9 height 9
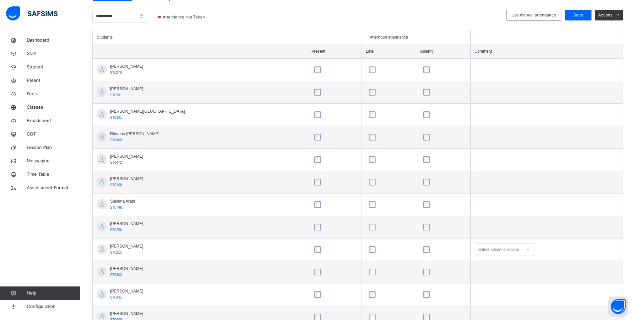
scroll to position [122, 0]
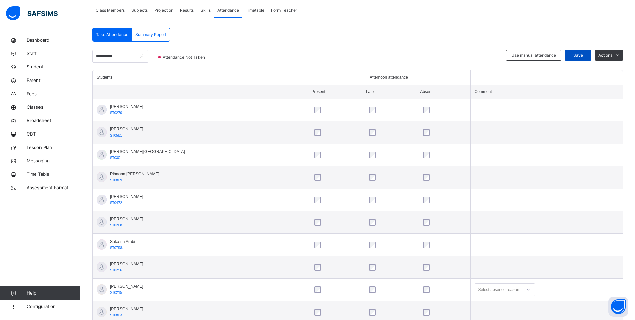
click at [586, 52] on span "Save" at bounding box center [578, 55] width 17 height 6
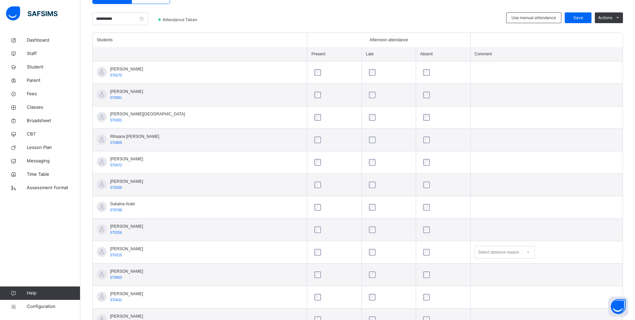
scroll to position [89, 0]
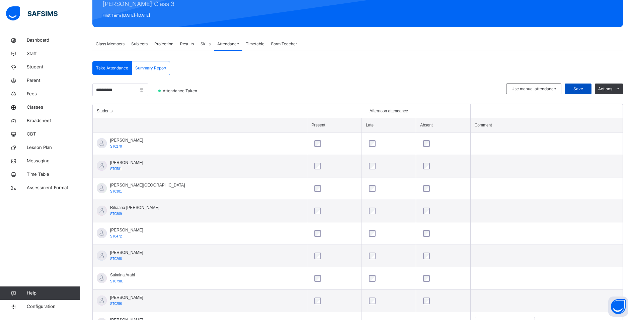
click at [592, 89] on div "Save" at bounding box center [578, 88] width 27 height 11
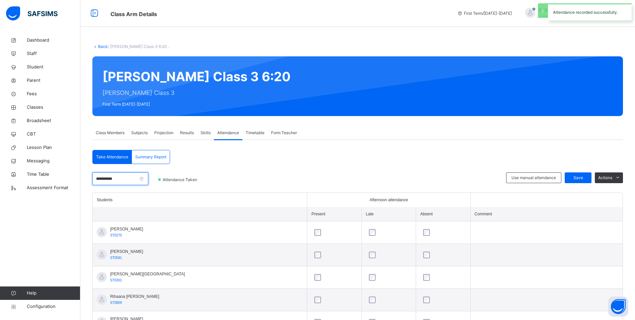
click at [121, 177] on input "**********" at bounding box center [120, 178] width 56 height 13
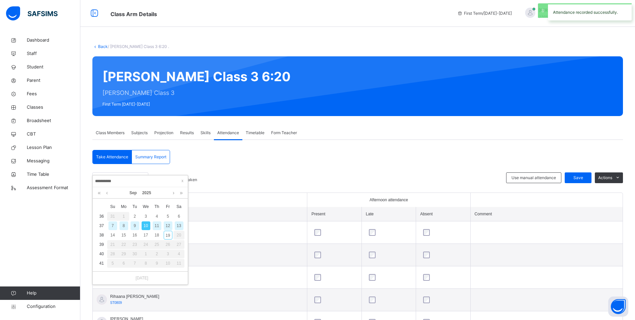
click at [158, 226] on div "11" at bounding box center [157, 225] width 9 height 9
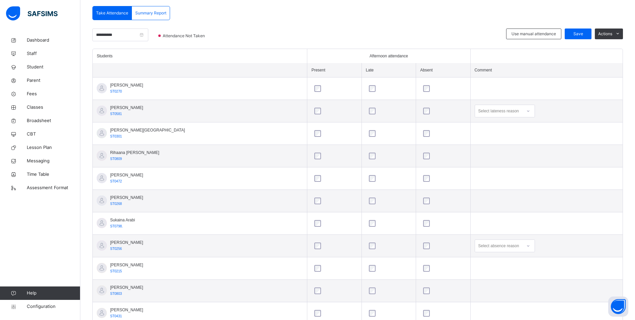
scroll to position [89, 0]
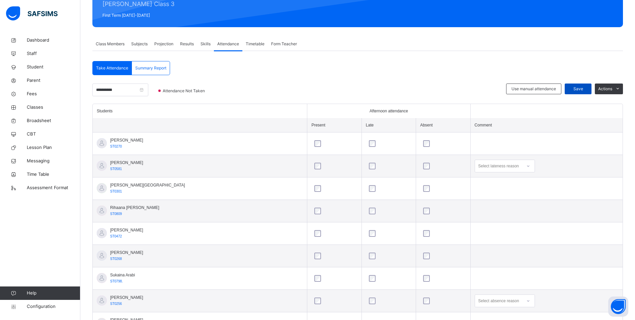
click at [584, 90] on span "Save" at bounding box center [578, 89] width 17 height 6
click at [121, 91] on input "**********" at bounding box center [120, 89] width 56 height 13
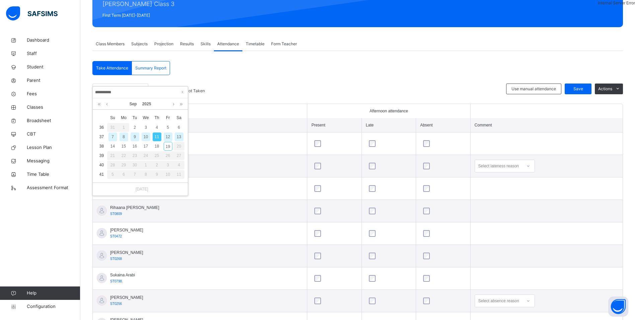
click at [171, 137] on div "12" at bounding box center [168, 136] width 9 height 9
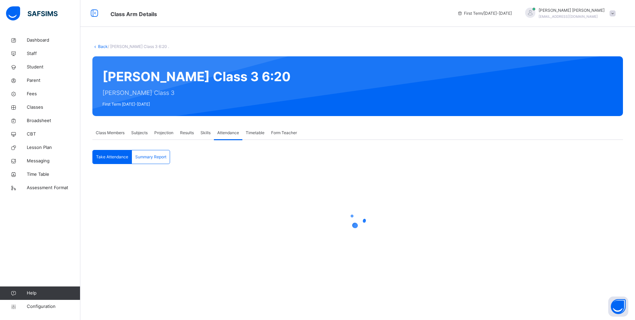
scroll to position [0, 0]
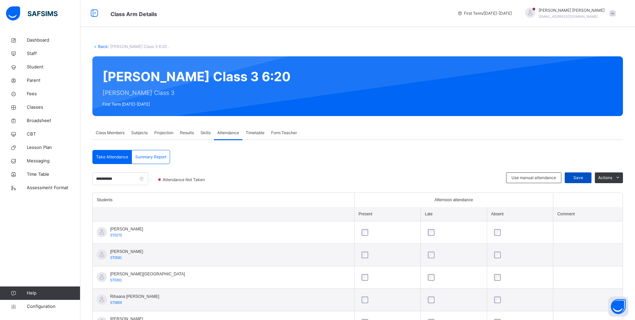
click at [586, 178] on span "Save" at bounding box center [578, 178] width 17 height 6
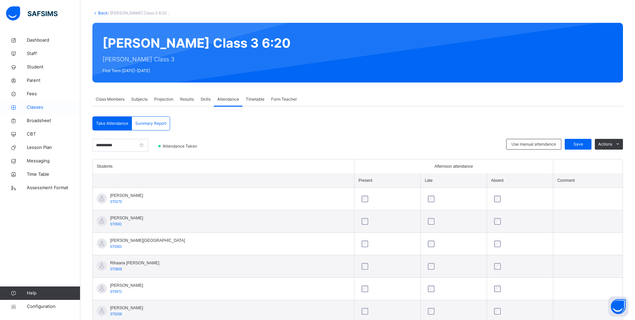
click at [36, 105] on span "Classes" at bounding box center [54, 107] width 54 height 7
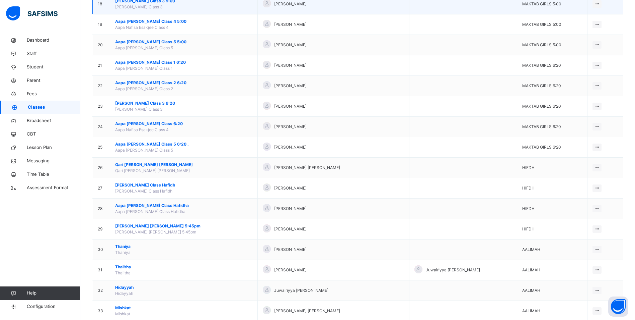
scroll to position [435, 0]
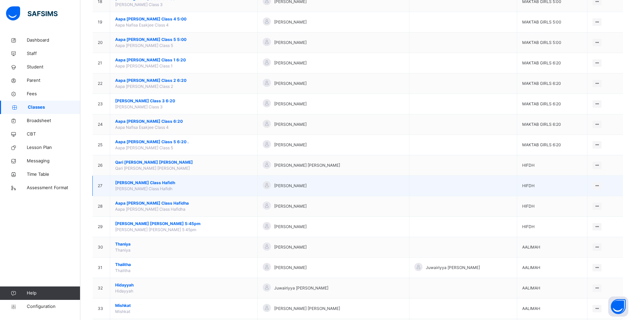
click at [144, 184] on span "[PERSON_NAME] Class Hafidh" at bounding box center [183, 183] width 137 height 6
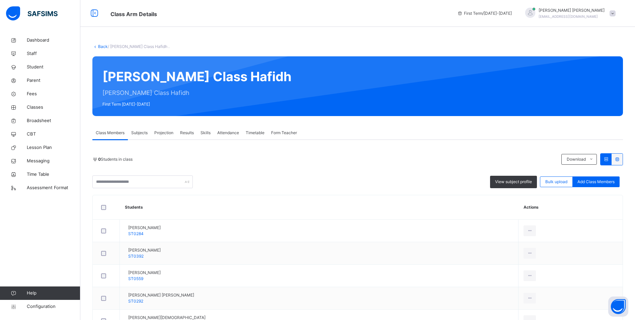
click at [225, 134] on span "Attendance" at bounding box center [228, 133] width 22 height 6
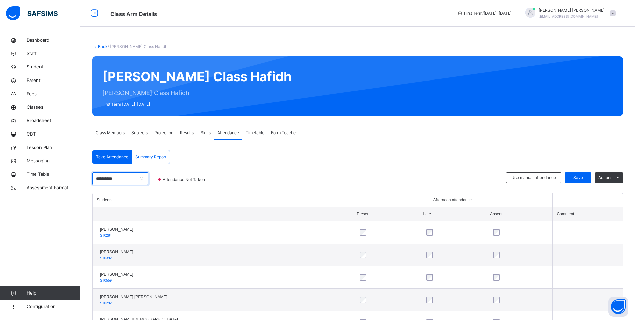
click at [137, 178] on input "**********" at bounding box center [120, 178] width 56 height 13
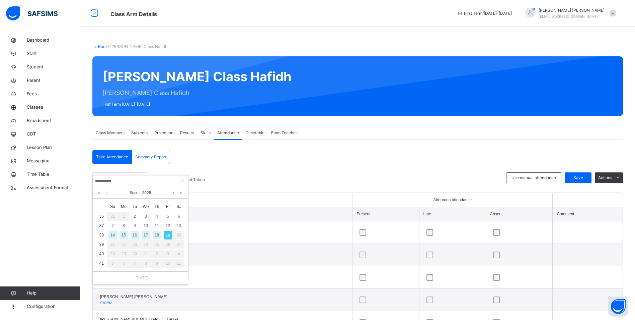
click at [133, 217] on div "2" at bounding box center [135, 216] width 9 height 9
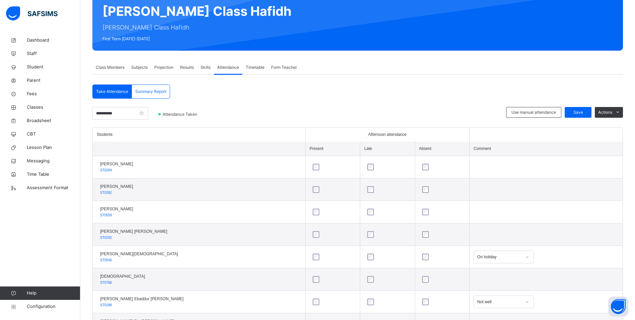
scroll to position [100, 0]
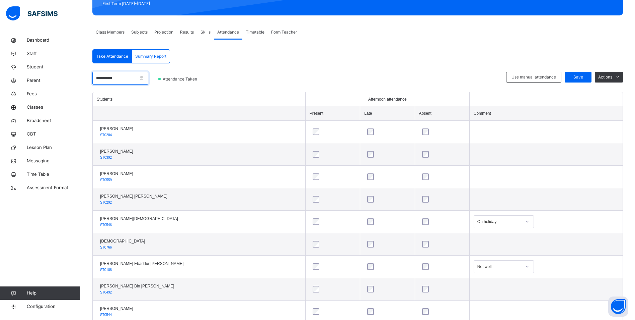
click at [127, 80] on input "**********" at bounding box center [120, 78] width 56 height 13
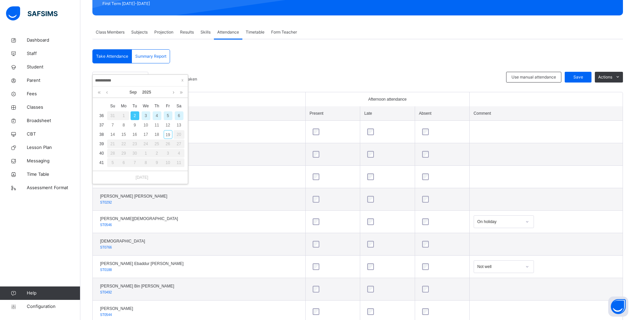
click at [148, 113] on div "3" at bounding box center [146, 115] width 9 height 9
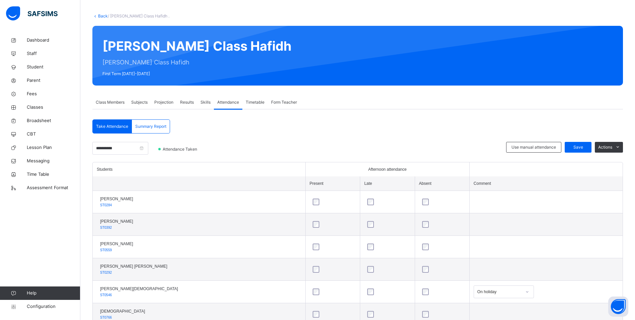
scroll to position [0, 0]
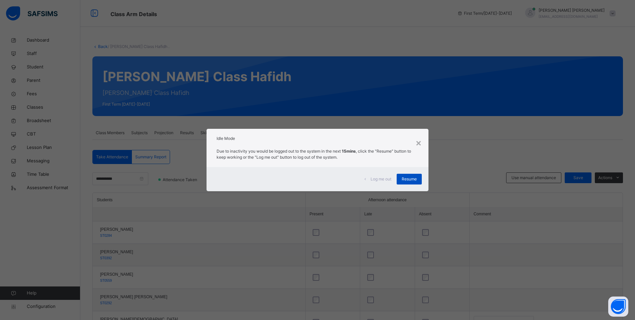
click at [410, 179] on span "Resume" at bounding box center [409, 179] width 15 height 6
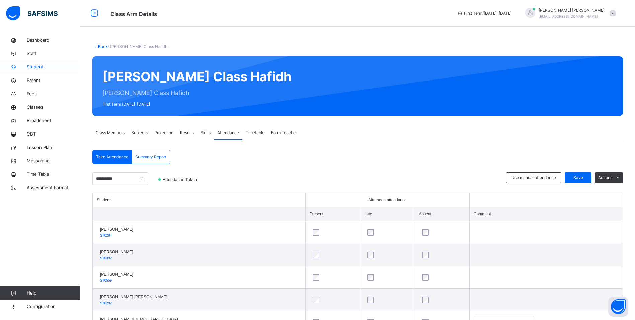
click at [31, 66] on span "Student" at bounding box center [54, 67] width 54 height 7
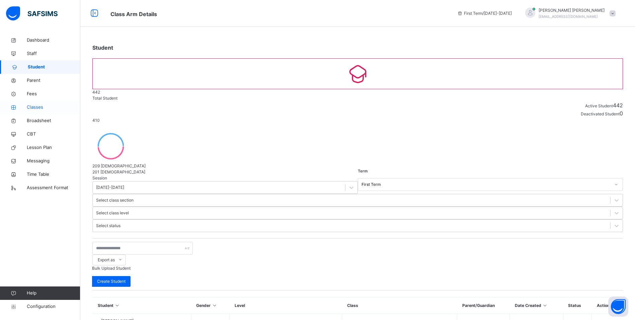
click at [38, 108] on span "Classes" at bounding box center [54, 107] width 54 height 7
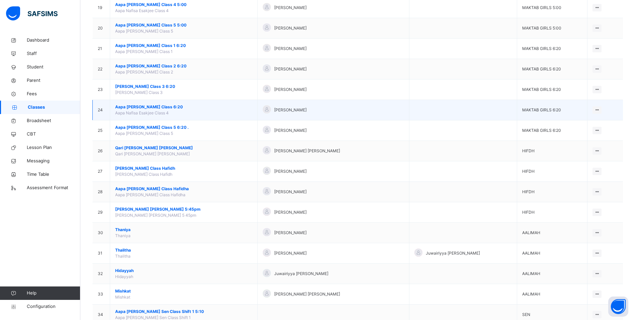
scroll to position [492, 0]
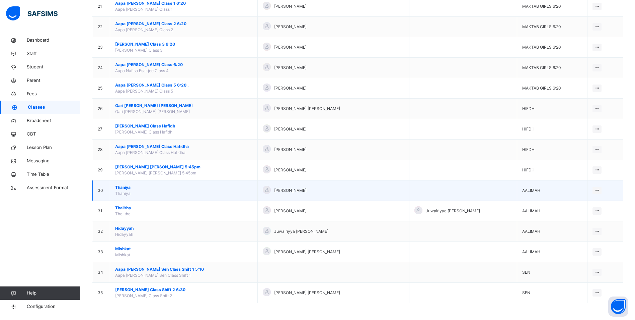
click at [121, 186] on span "Thaniya" at bounding box center [183, 187] width 137 height 6
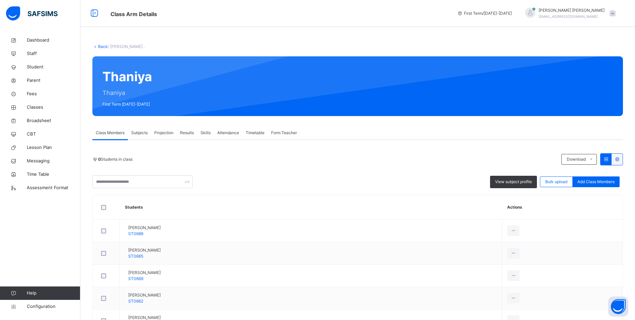
click at [228, 132] on span "Attendance" at bounding box center [228, 133] width 22 height 6
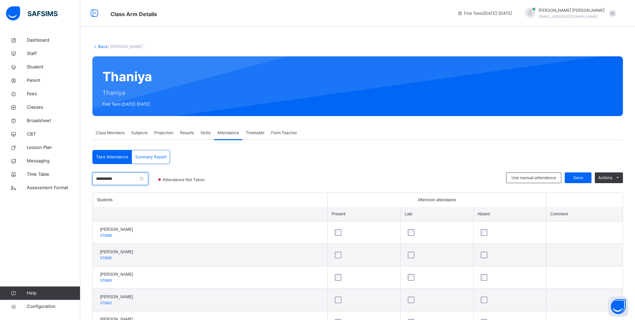
click at [130, 177] on input "**********" at bounding box center [120, 178] width 56 height 13
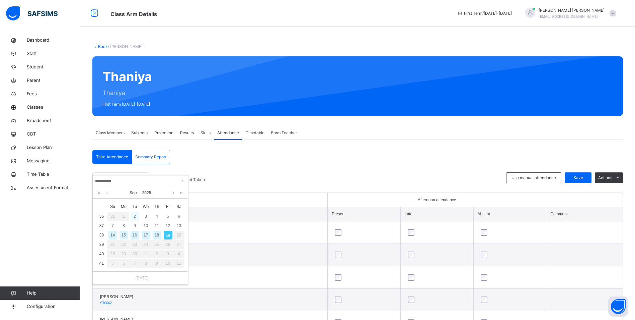
click at [139, 215] on div "2" at bounding box center [135, 216] width 9 height 9
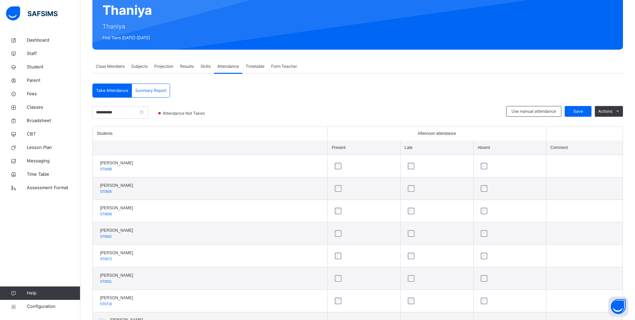
scroll to position [67, 0]
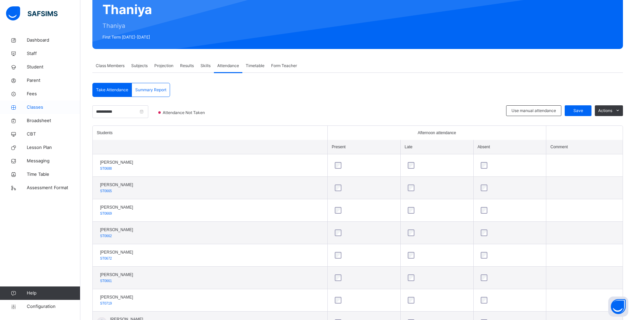
click at [33, 107] on span "Classes" at bounding box center [54, 107] width 54 height 7
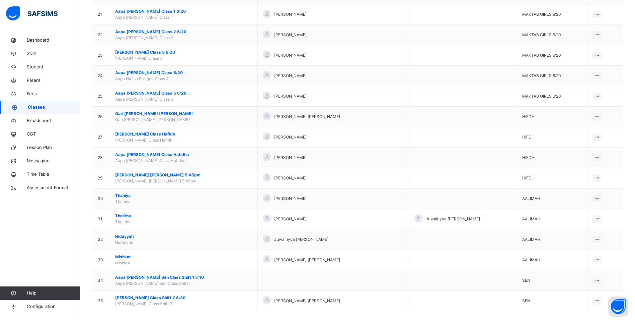
scroll to position [492, 0]
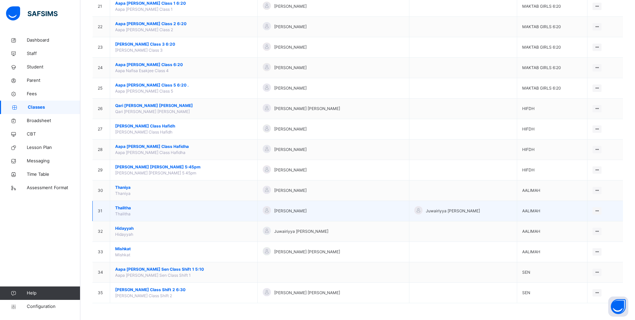
click at [130, 208] on span "Thalitha" at bounding box center [183, 208] width 137 height 6
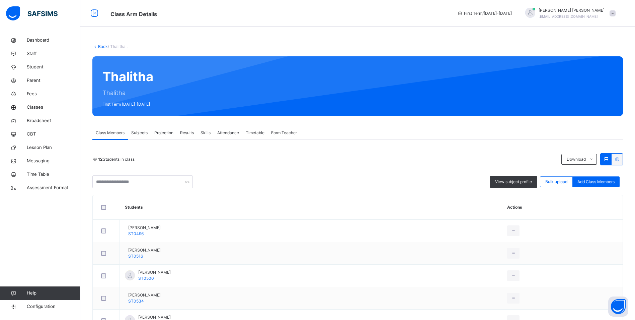
click at [233, 133] on span "Attendance" at bounding box center [228, 133] width 22 height 6
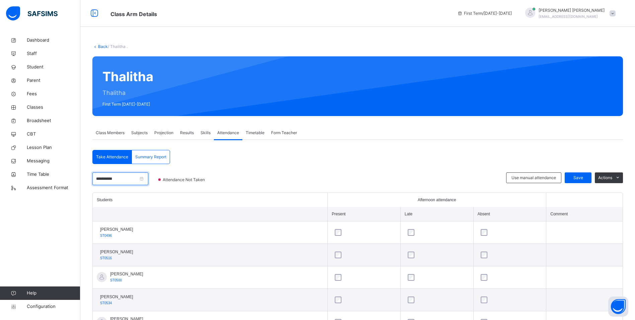
click at [134, 179] on input "**********" at bounding box center [120, 178] width 56 height 13
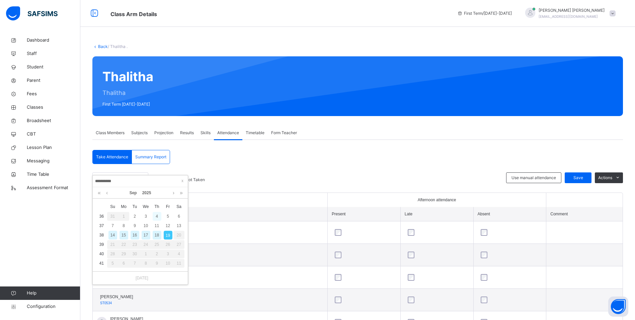
click at [155, 216] on div "4" at bounding box center [157, 216] width 9 height 9
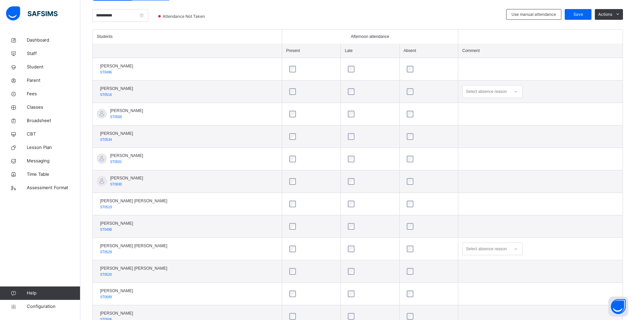
scroll to position [122, 0]
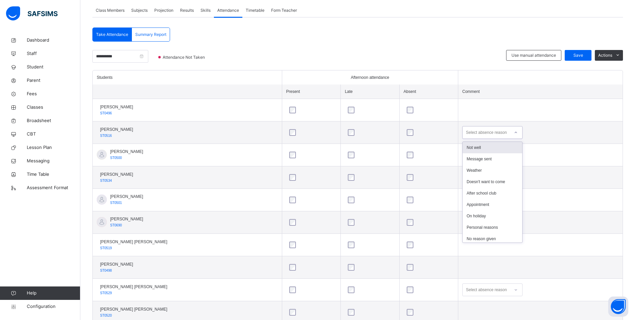
click at [510, 130] on div at bounding box center [515, 132] width 11 height 11
click at [479, 225] on div "Personal reasons" at bounding box center [493, 226] width 60 height 11
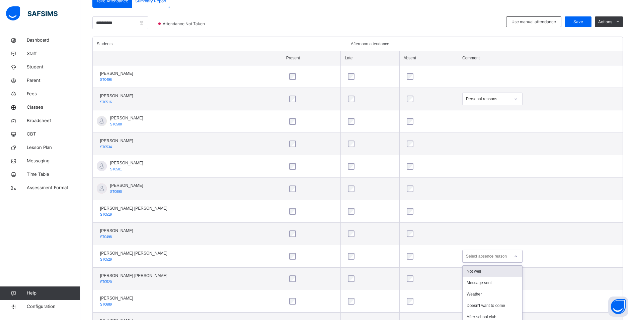
scroll to position [189, 0]
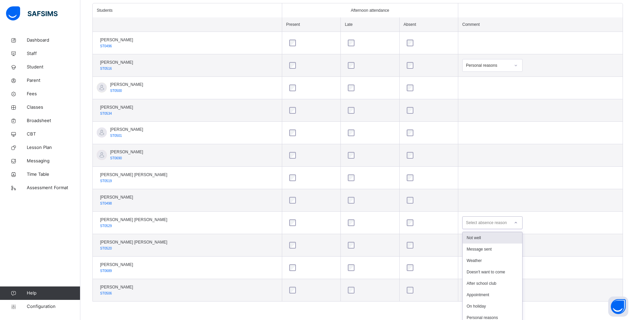
click at [507, 229] on div "option Not well focused, 1 of 10. 10 results available. Use Up and Down to choo…" at bounding box center [493, 222] width 60 height 13
click at [477, 302] on div "On holiday" at bounding box center [493, 305] width 60 height 11
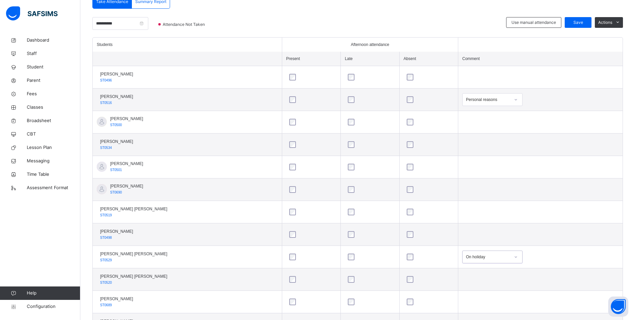
scroll to position [122, 0]
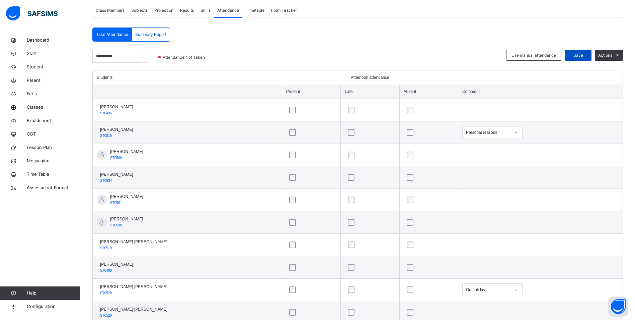
click at [577, 53] on span "Save" at bounding box center [578, 55] width 17 height 6
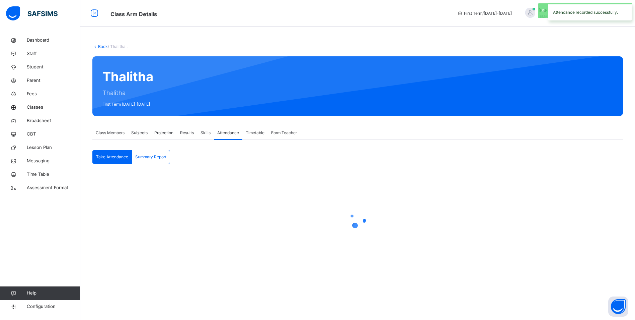
scroll to position [0, 0]
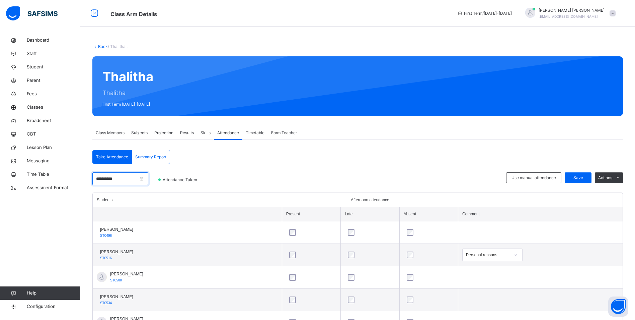
click at [123, 178] on input "**********" at bounding box center [120, 178] width 56 height 13
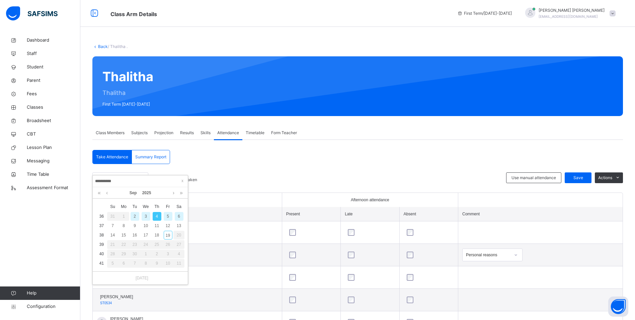
click at [167, 214] on div "5" at bounding box center [168, 216] width 9 height 9
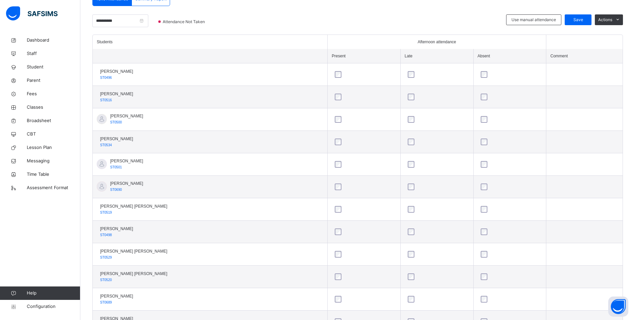
scroll to position [189, 0]
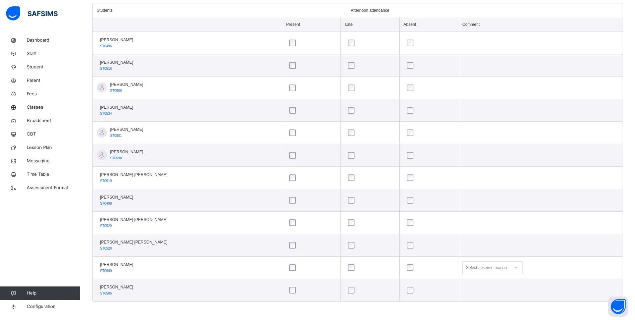
click at [406, 220] on div at bounding box center [429, 222] width 47 height 7
click at [510, 220] on div at bounding box center [515, 222] width 11 height 11
click at [482, 305] on div "On holiday" at bounding box center [493, 305] width 60 height 11
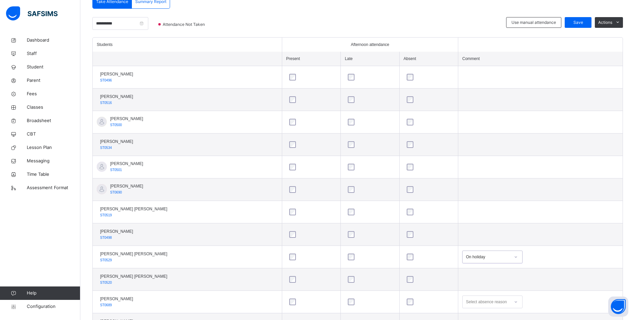
scroll to position [122, 0]
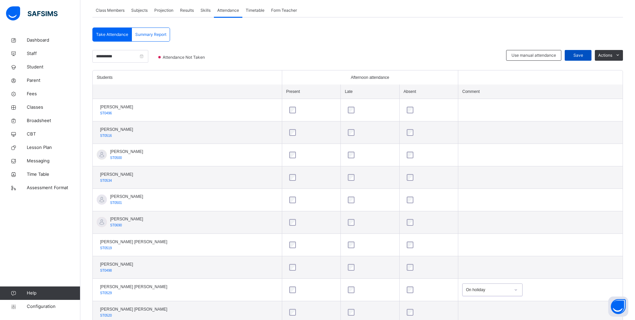
click at [586, 58] on span "Save" at bounding box center [578, 55] width 17 height 6
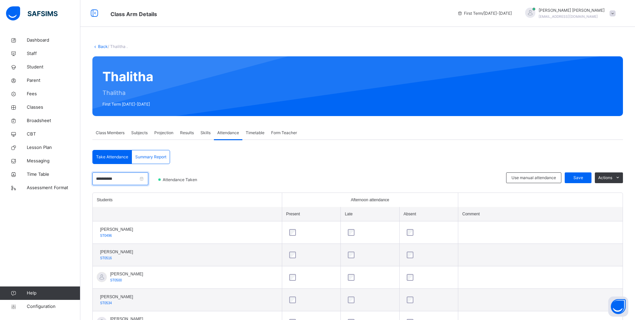
click at [126, 179] on input "**********" at bounding box center [120, 178] width 56 height 13
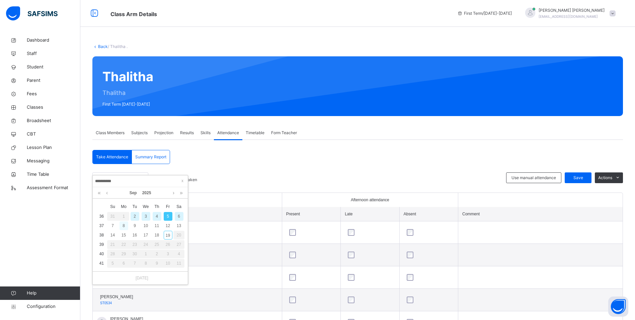
click at [122, 224] on div "8" at bounding box center [124, 225] width 9 height 9
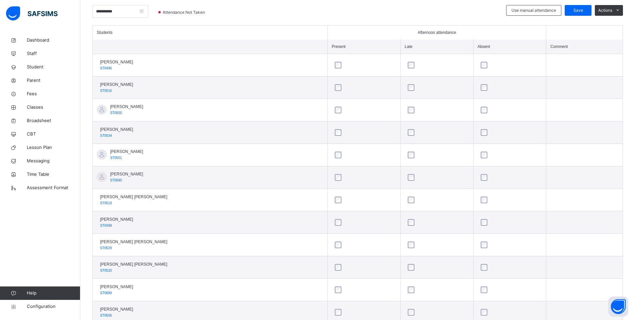
scroll to position [167, 0]
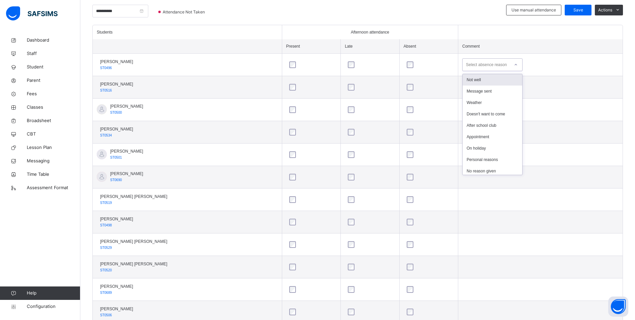
click at [510, 65] on div at bounding box center [515, 64] width 11 height 11
click at [475, 80] on div "Not well" at bounding box center [493, 79] width 60 height 11
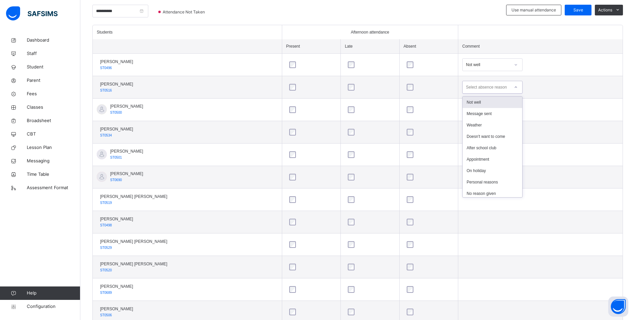
click at [514, 87] on icon at bounding box center [516, 87] width 4 height 7
click at [479, 180] on div "Personal reasons" at bounding box center [493, 181] width 60 height 11
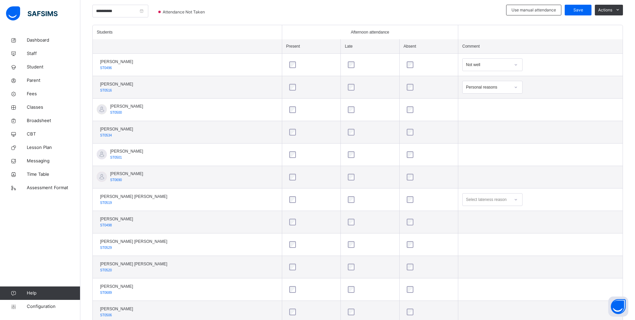
scroll to position [189, 0]
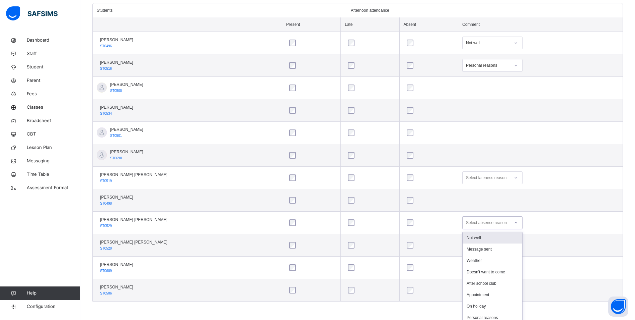
click at [510, 222] on div at bounding box center [515, 222] width 11 height 11
click at [475, 304] on div "On holiday" at bounding box center [493, 305] width 60 height 11
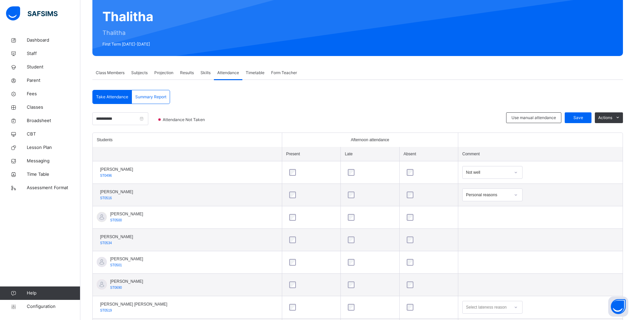
scroll to position [55, 0]
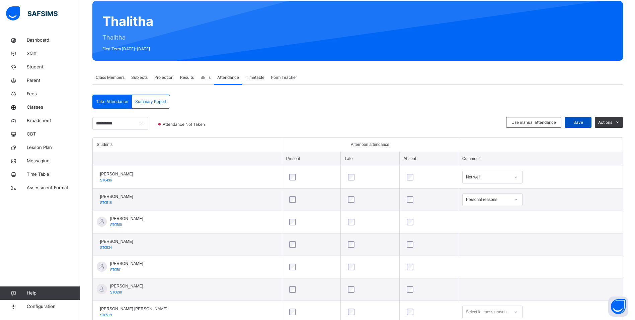
click at [587, 123] on span "Save" at bounding box center [578, 122] width 17 height 6
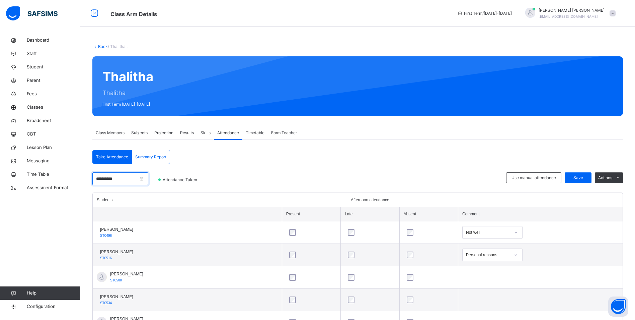
click at [132, 177] on input "**********" at bounding box center [120, 178] width 56 height 13
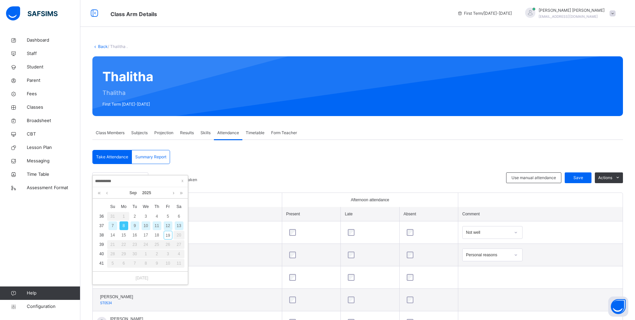
click at [133, 223] on div "9" at bounding box center [135, 225] width 9 height 9
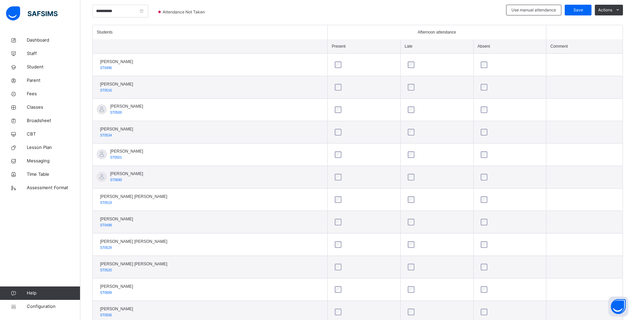
scroll to position [189, 0]
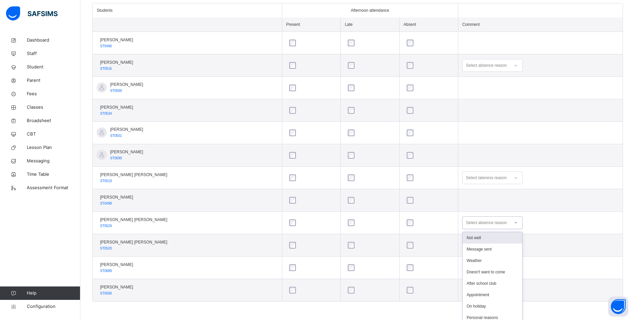
click at [515, 223] on icon at bounding box center [516, 222] width 2 height 1
click at [469, 305] on div "On holiday" at bounding box center [493, 305] width 60 height 11
click at [510, 68] on div at bounding box center [515, 65] width 11 height 11
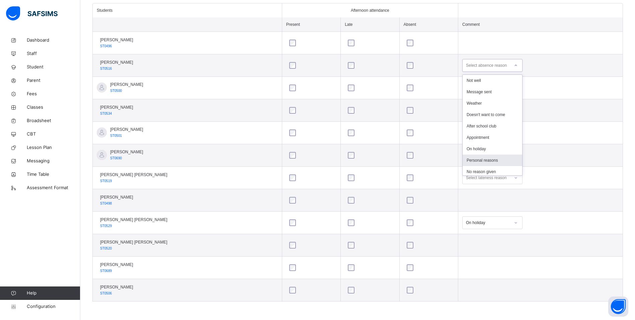
click at [475, 159] on div "Personal reasons" at bounding box center [493, 159] width 60 height 11
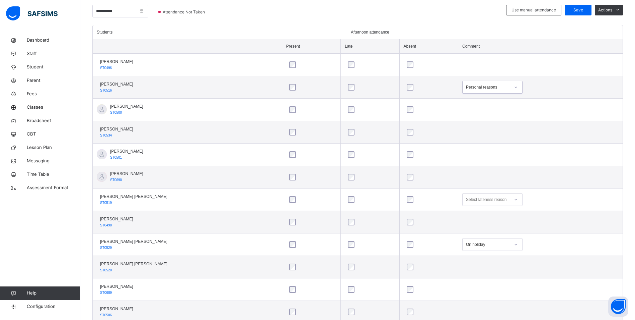
scroll to position [156, 0]
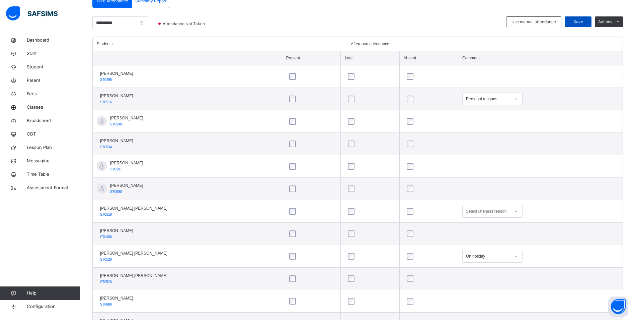
click at [584, 22] on span "Save" at bounding box center [578, 22] width 17 height 6
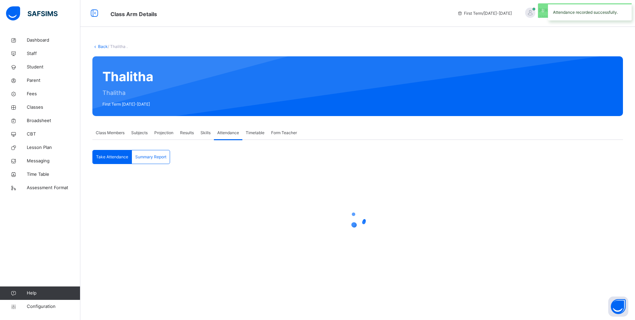
scroll to position [0, 0]
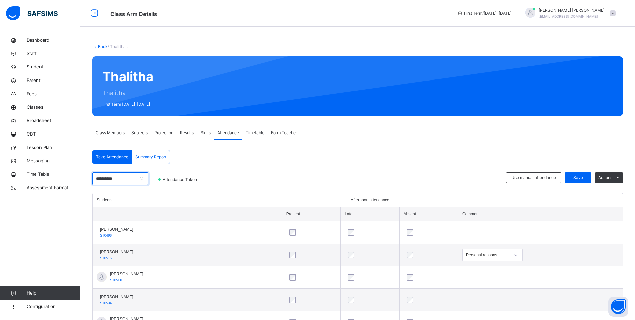
click at [122, 180] on input "**********" at bounding box center [120, 178] width 56 height 13
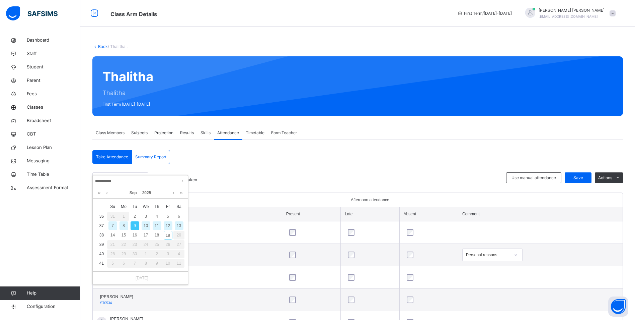
click at [149, 224] on div "10" at bounding box center [146, 225] width 9 height 9
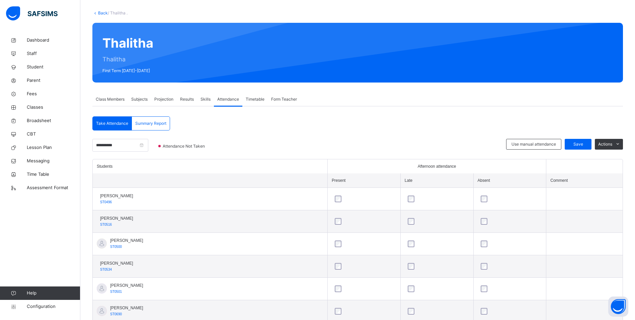
scroll to position [134, 0]
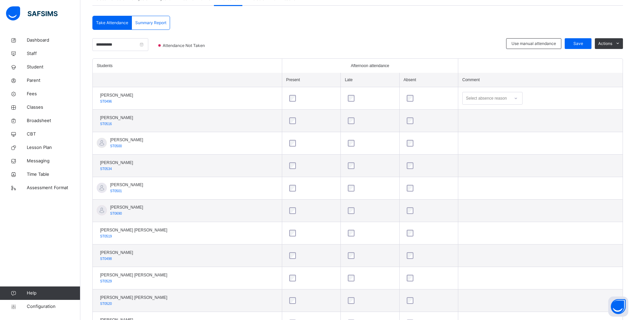
click at [514, 98] on icon at bounding box center [516, 98] width 4 height 7
click at [473, 112] on div "Not well" at bounding box center [493, 113] width 60 height 11
click at [514, 121] on icon at bounding box center [516, 120] width 4 height 7
click at [485, 215] on div "Personal reasons" at bounding box center [493, 215] width 60 height 11
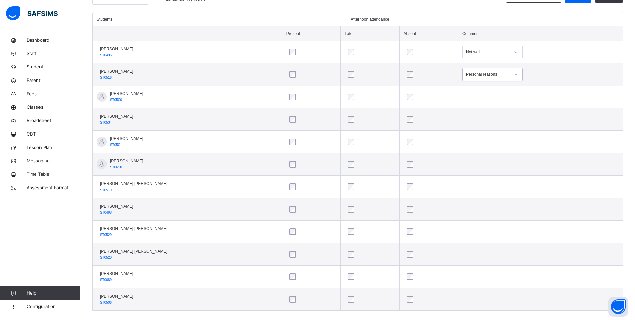
scroll to position [189, 0]
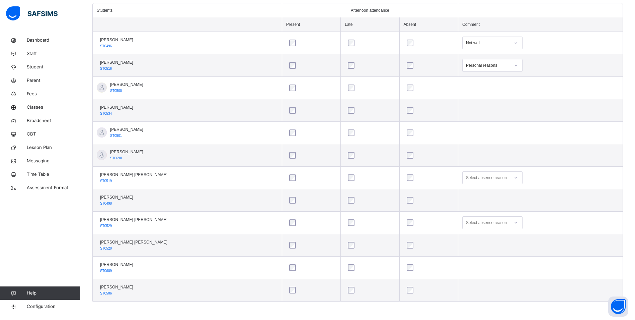
click at [510, 222] on div at bounding box center [515, 222] width 11 height 11
click at [471, 303] on div "On holiday" at bounding box center [493, 305] width 60 height 11
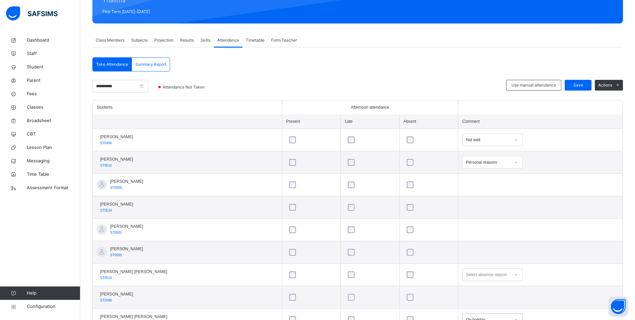
scroll to position [89, 0]
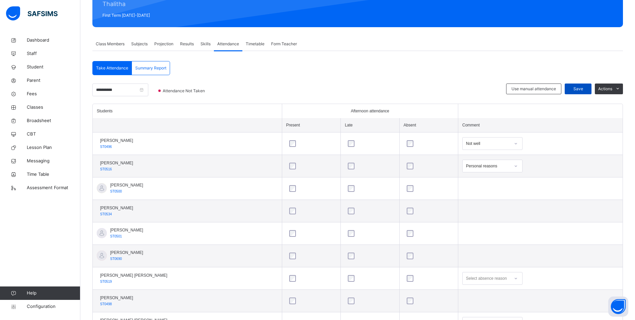
click at [587, 88] on span "Save" at bounding box center [578, 89] width 17 height 6
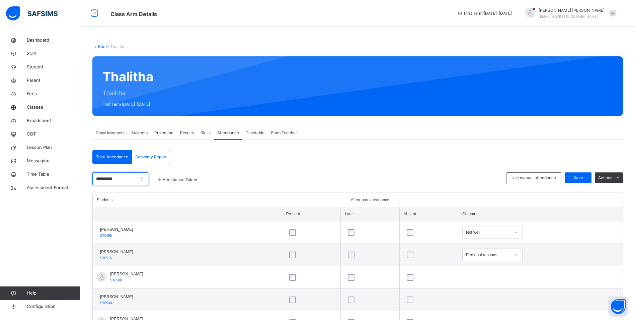
click at [129, 177] on input "**********" at bounding box center [120, 178] width 56 height 13
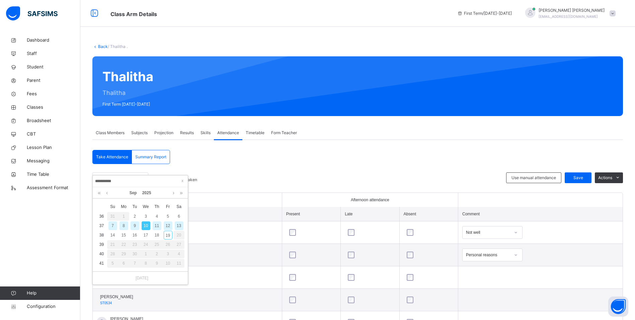
click at [157, 225] on div "11" at bounding box center [157, 225] width 9 height 9
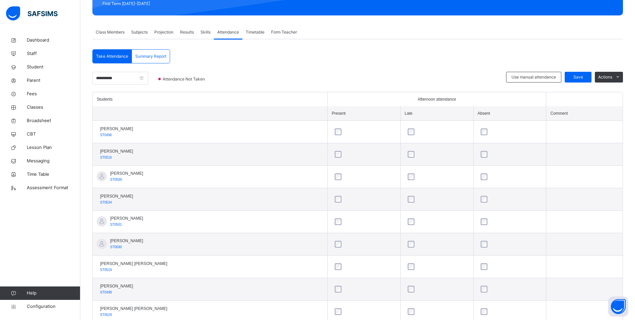
scroll to position [134, 0]
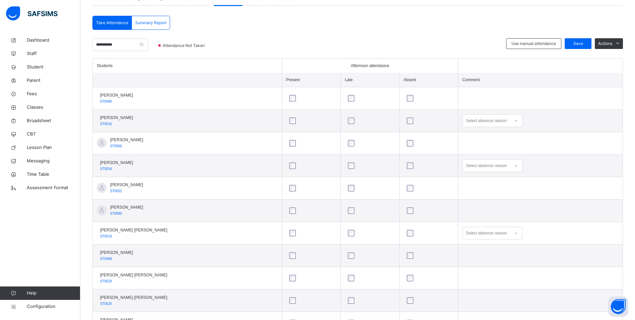
click at [404, 95] on div at bounding box center [429, 98] width 50 height 14
click at [514, 99] on icon at bounding box center [516, 98] width 4 height 7
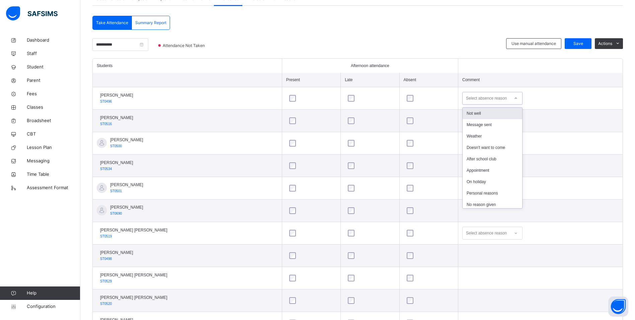
click at [483, 109] on div "Not well" at bounding box center [493, 113] width 60 height 11
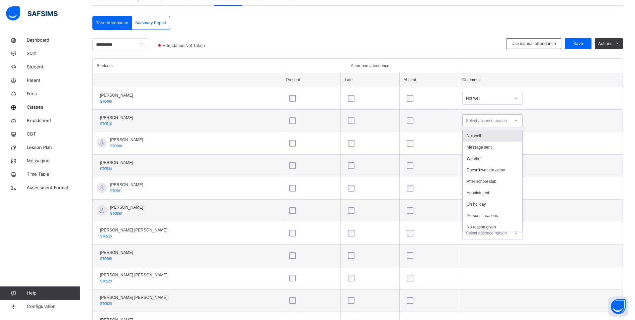
click at [510, 119] on div at bounding box center [515, 120] width 11 height 11
click at [478, 217] on div "Personal reasons" at bounding box center [493, 215] width 60 height 11
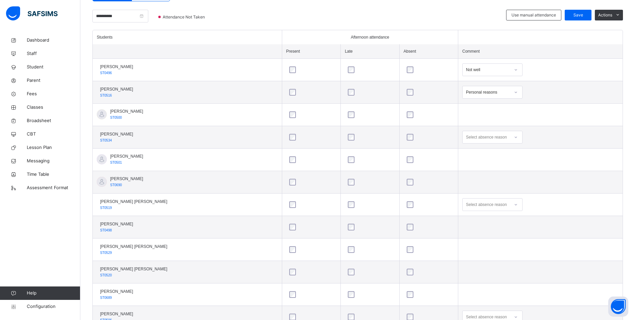
scroll to position [122, 0]
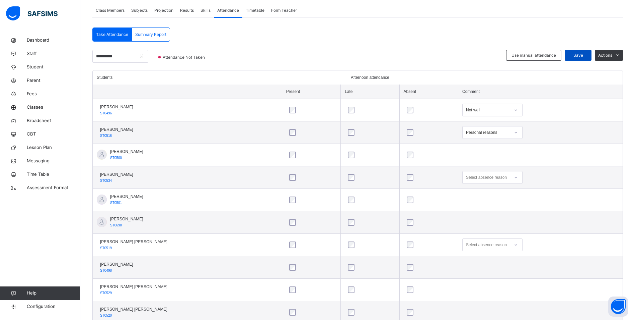
click at [585, 52] on div "Save" at bounding box center [578, 55] width 27 height 11
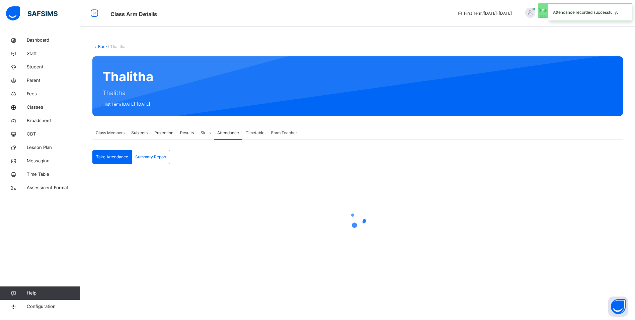
scroll to position [0, 0]
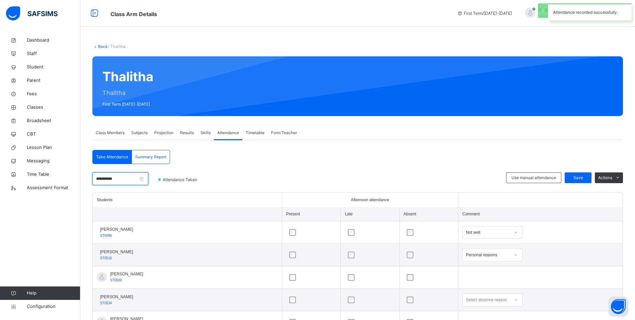
click at [129, 179] on input "**********" at bounding box center [120, 178] width 56 height 13
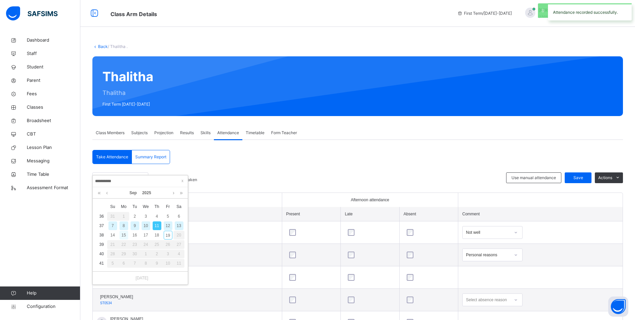
click at [126, 234] on div "15" at bounding box center [124, 234] width 9 height 9
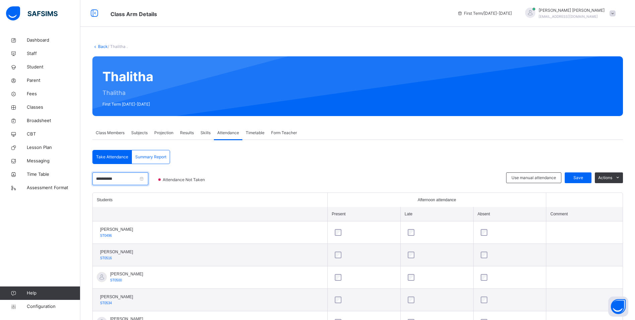
click at [132, 176] on input "**********" at bounding box center [120, 178] width 56 height 13
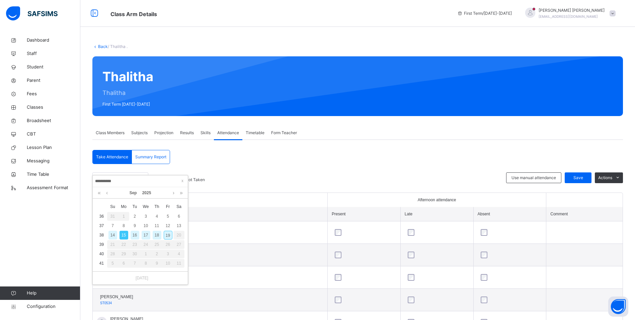
click at [126, 231] on div "15" at bounding box center [124, 234] width 9 height 9
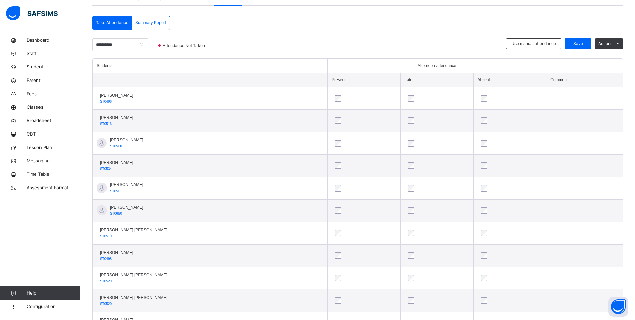
scroll to position [167, 0]
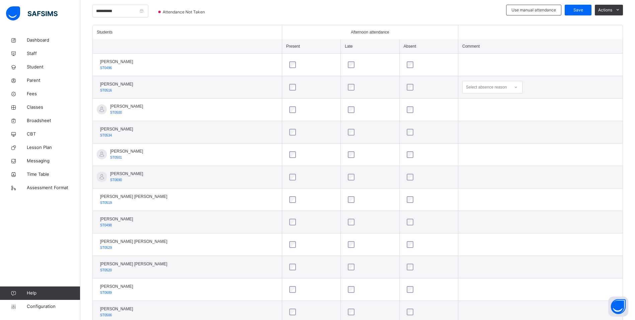
click at [510, 90] on div at bounding box center [515, 87] width 11 height 11
click at [472, 180] on div "Personal reasons" at bounding box center [493, 181] width 60 height 11
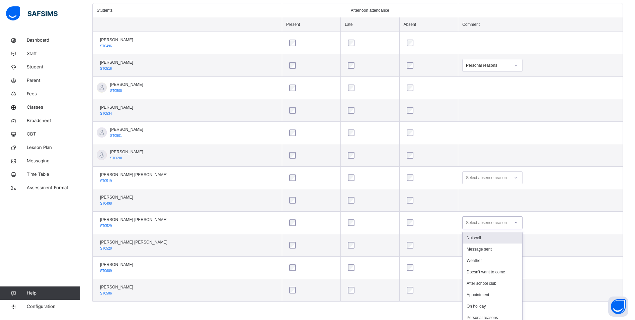
click at [514, 222] on icon at bounding box center [516, 222] width 4 height 7
click at [471, 237] on div "Not well" at bounding box center [493, 237] width 60 height 11
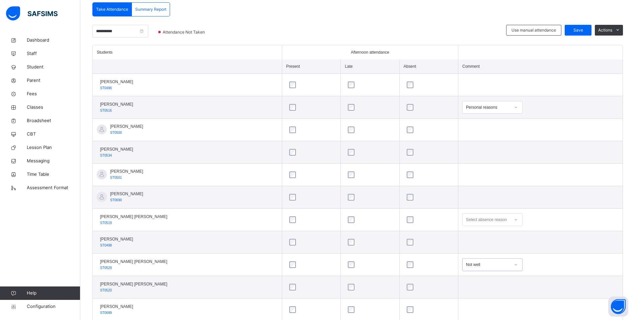
scroll to position [89, 0]
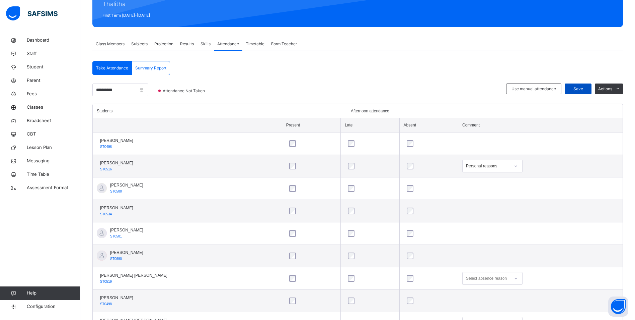
click at [584, 89] on span "Save" at bounding box center [578, 89] width 17 height 6
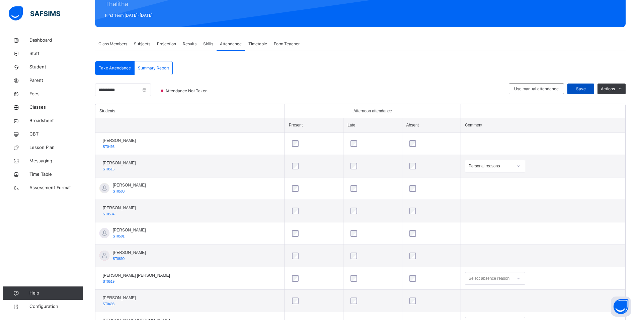
scroll to position [0, 0]
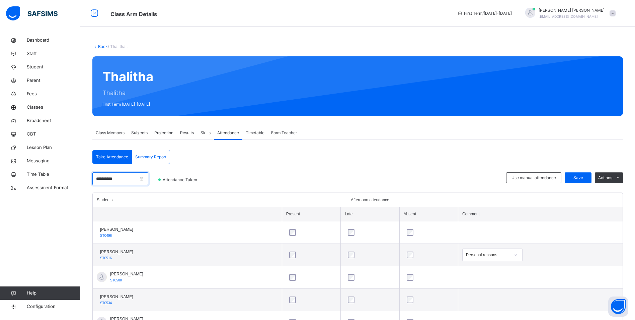
click at [128, 176] on input "**********" at bounding box center [120, 178] width 56 height 13
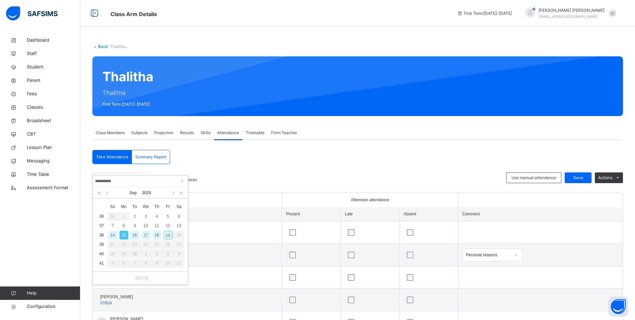
click at [137, 233] on div "16" at bounding box center [135, 234] width 9 height 9
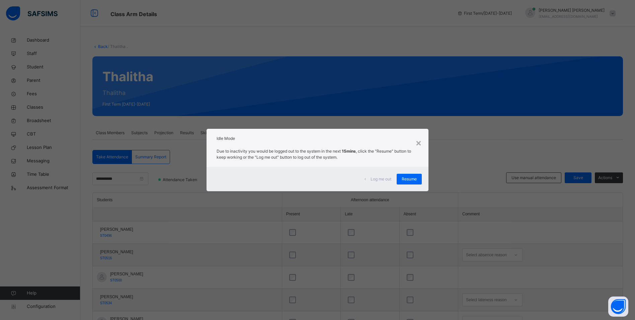
click at [381, 179] on span "Log me out" at bounding box center [381, 179] width 21 height 6
